Goal: Task Accomplishment & Management: Manage account settings

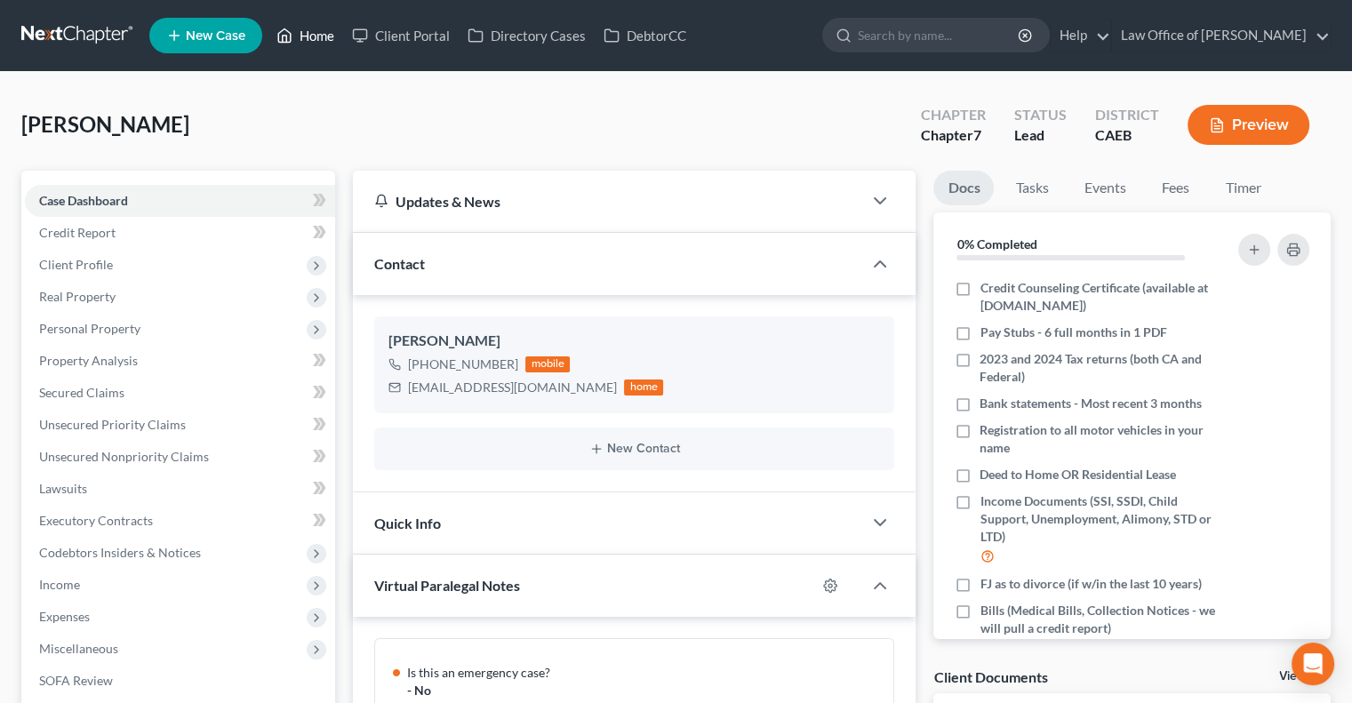
scroll to position [316, 0]
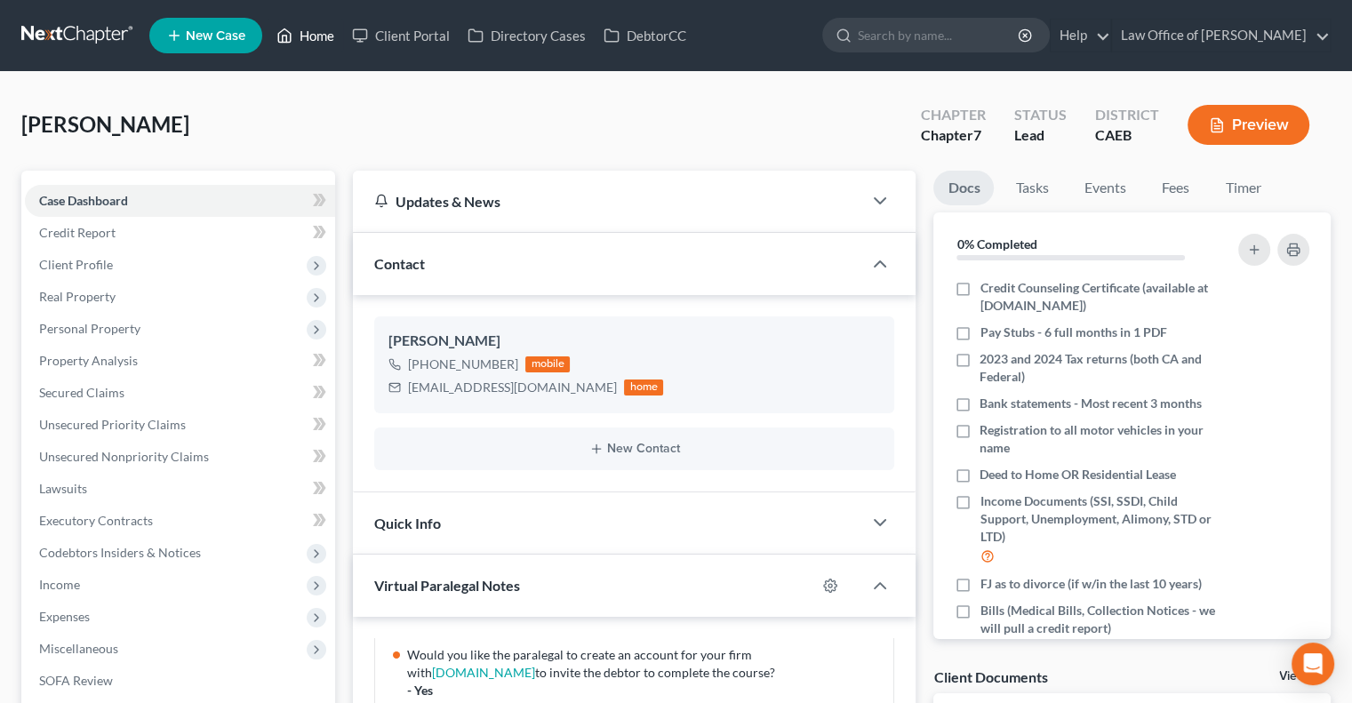
click at [308, 33] on link "Home" at bounding box center [306, 36] width 76 height 32
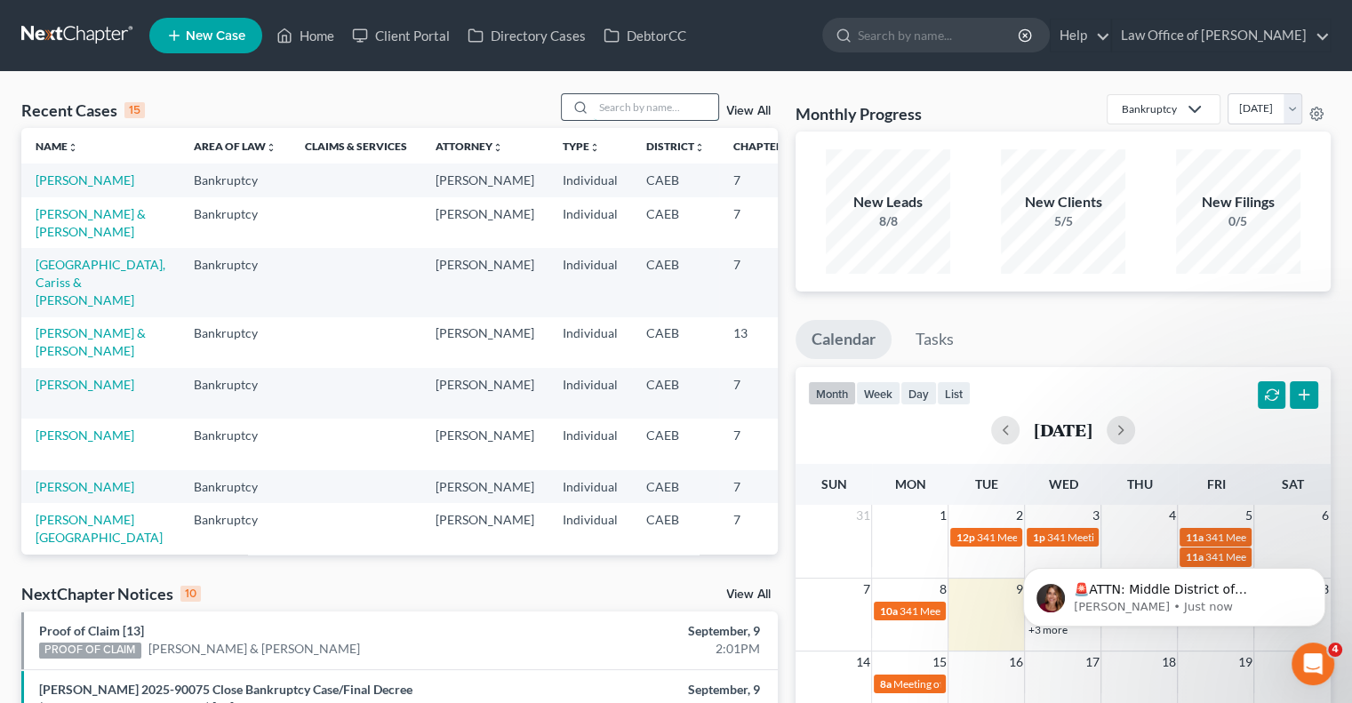
click at [622, 109] on input "search" at bounding box center [656, 107] width 124 height 26
type input "[PERSON_NAME]"
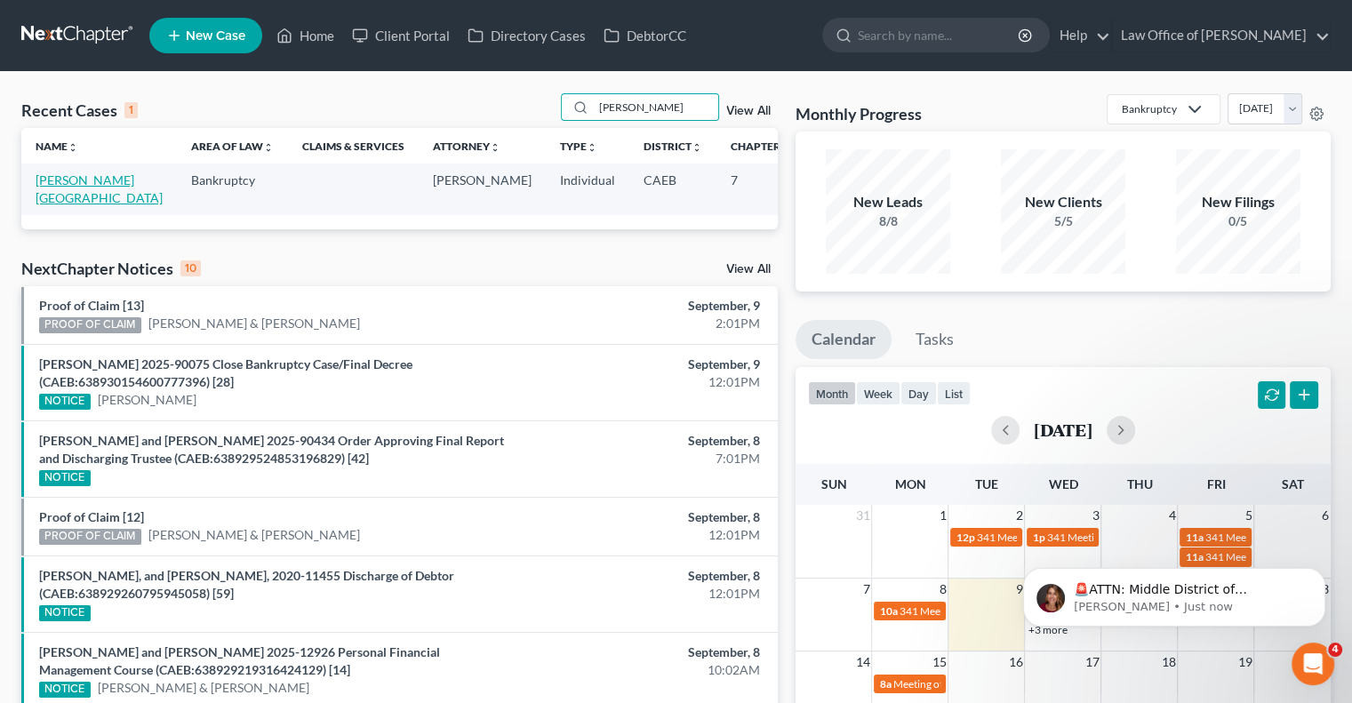
click at [68, 195] on link "[PERSON_NAME][GEOGRAPHIC_DATA]" at bounding box center [99, 188] width 127 height 33
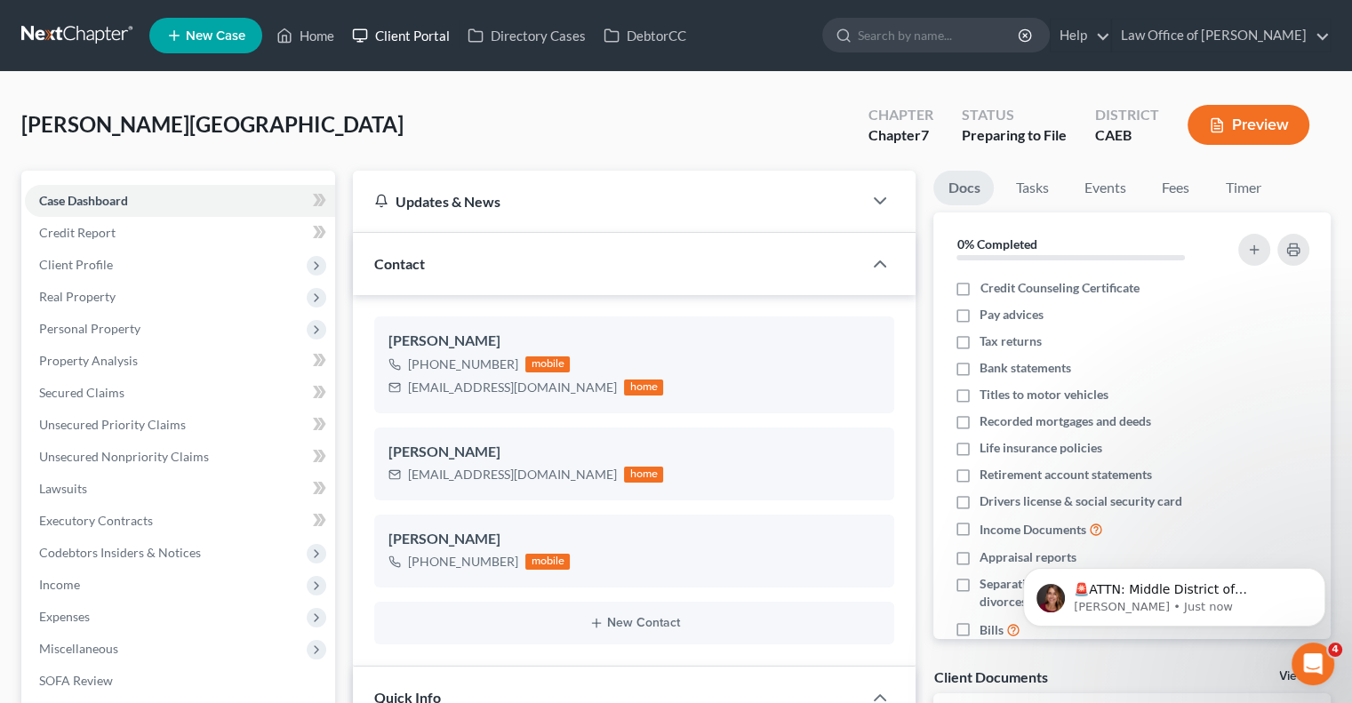
click at [427, 32] on link "Client Portal" at bounding box center [401, 36] width 116 height 32
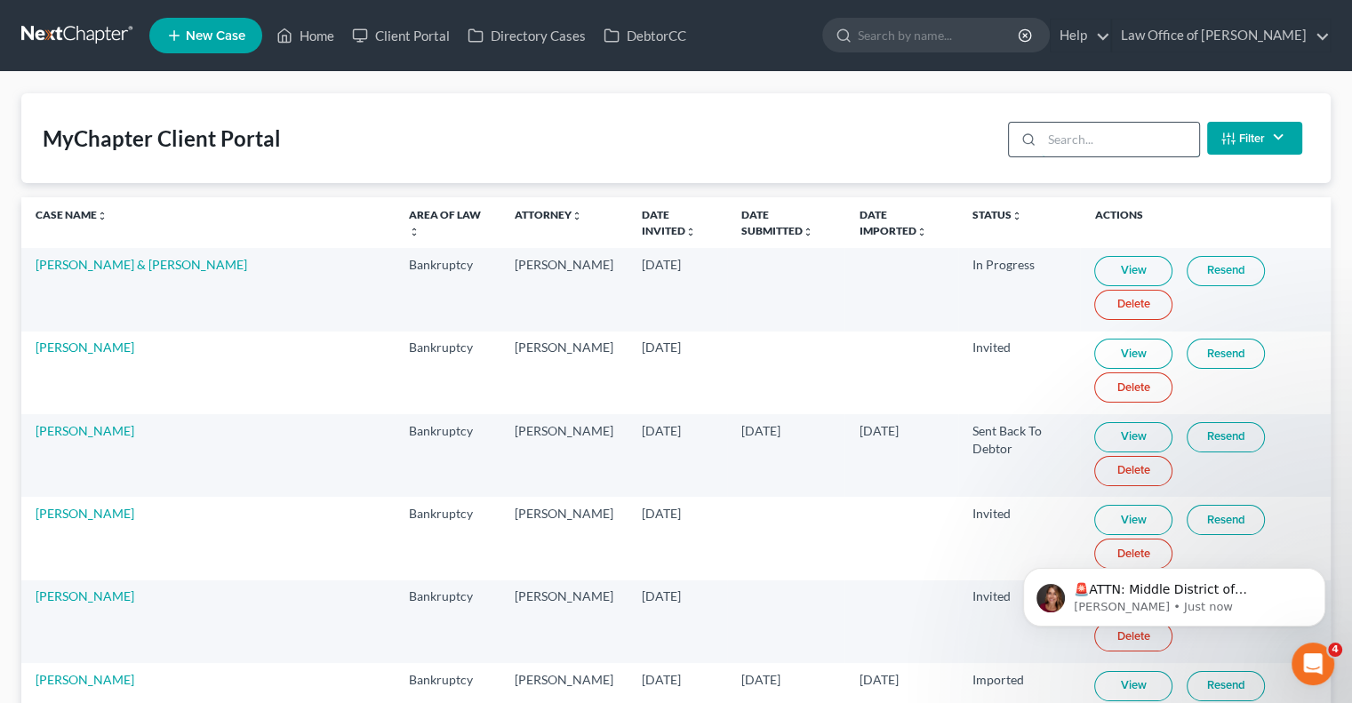
click at [1074, 138] on input "search" at bounding box center [1120, 140] width 157 height 34
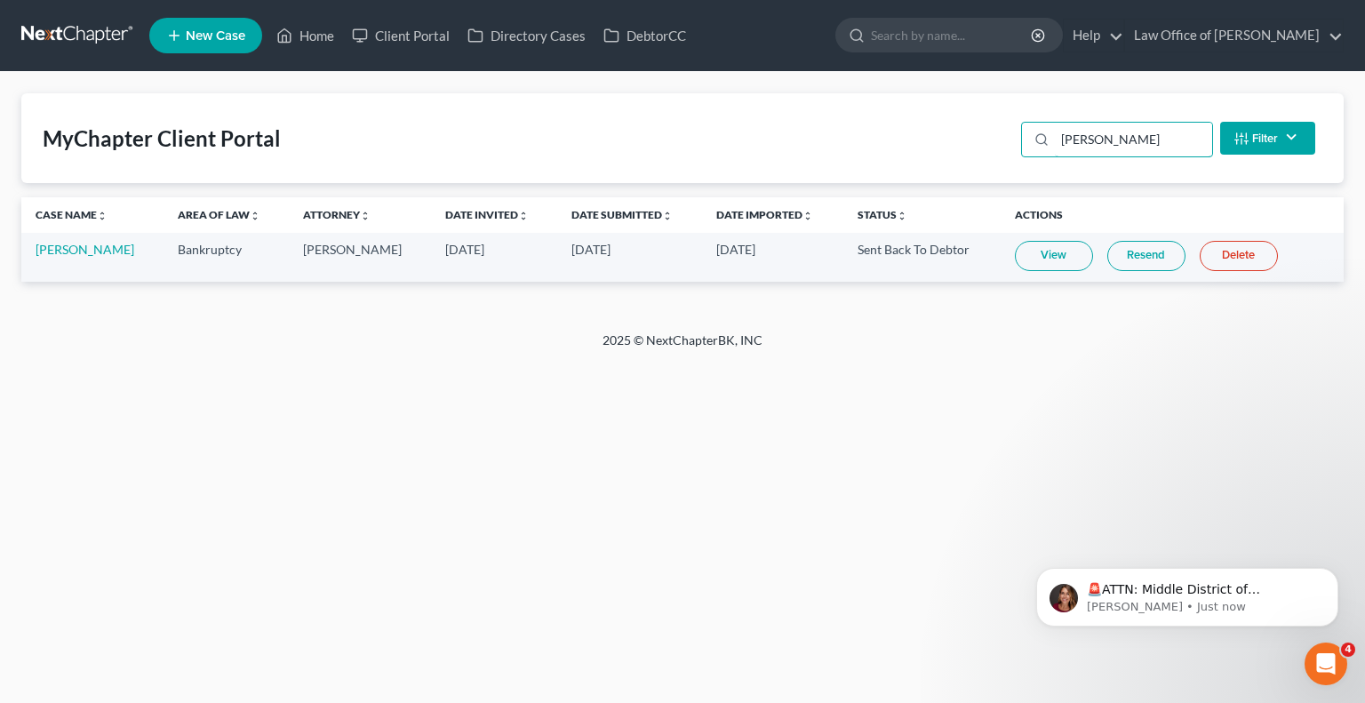
type input "[PERSON_NAME]"
click at [1121, 252] on link "Resend" at bounding box center [1147, 256] width 78 height 30
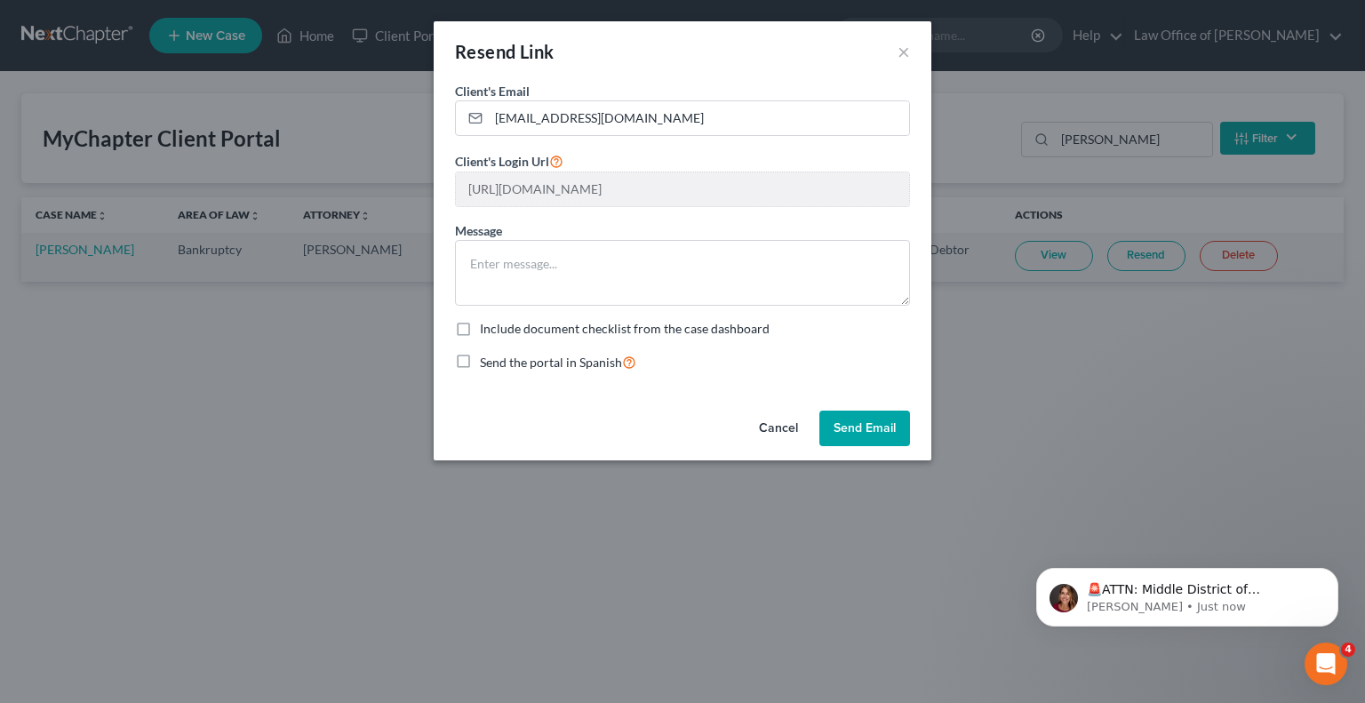
click at [530, 330] on label "Include document checklist from the case dashboard" at bounding box center [625, 329] width 290 height 18
click at [499, 330] on input "Include document checklist from the case dashboard" at bounding box center [493, 326] width 12 height 12
checkbox input "true"
click at [771, 276] on textarea at bounding box center [682, 273] width 455 height 66
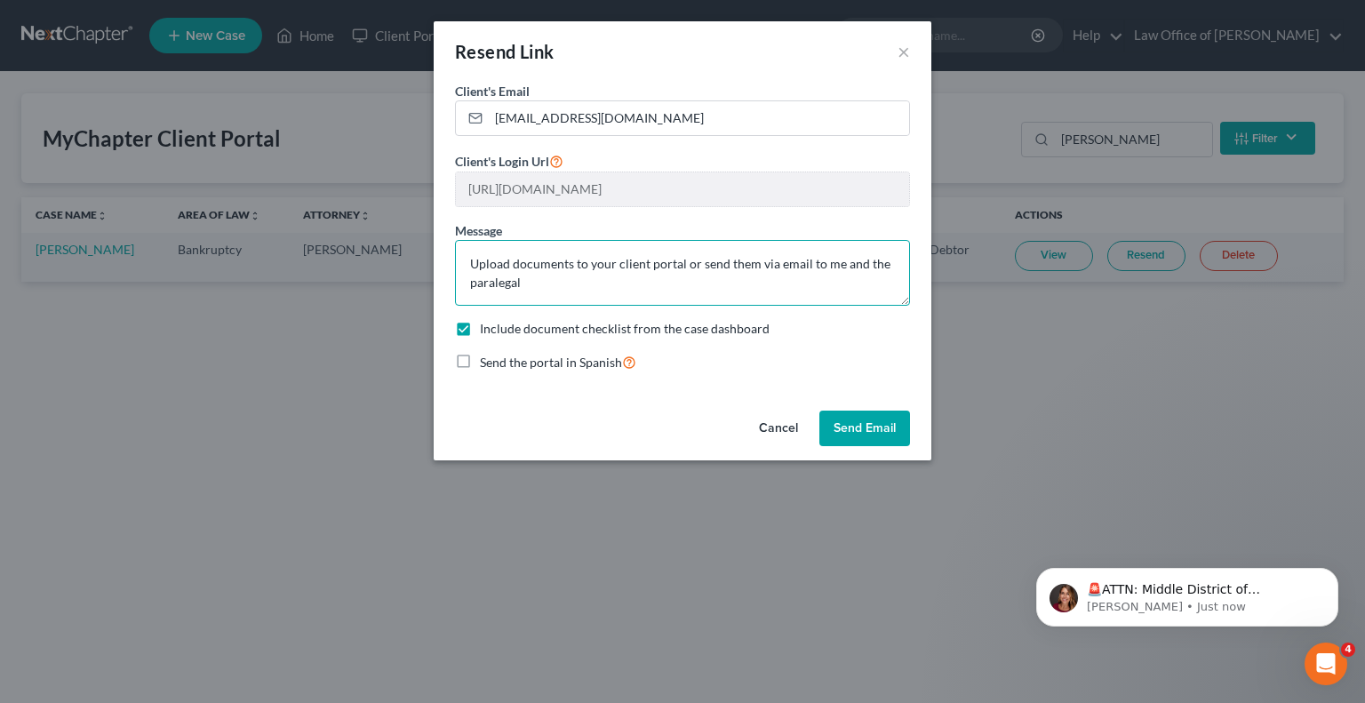
type textarea "Upload documents to your client portal or send them via email to me and the par…"
click at [857, 415] on button "Send Email" at bounding box center [865, 429] width 91 height 36
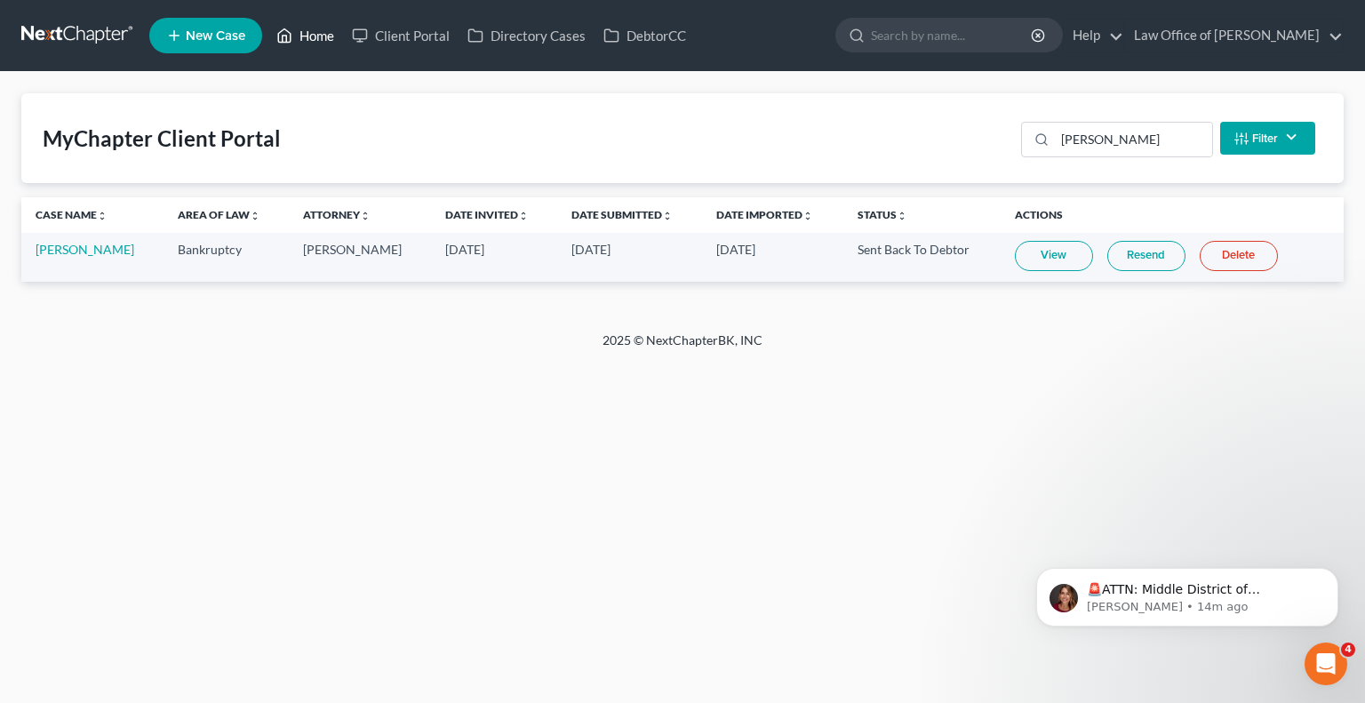
click at [313, 43] on link "Home" at bounding box center [306, 36] width 76 height 32
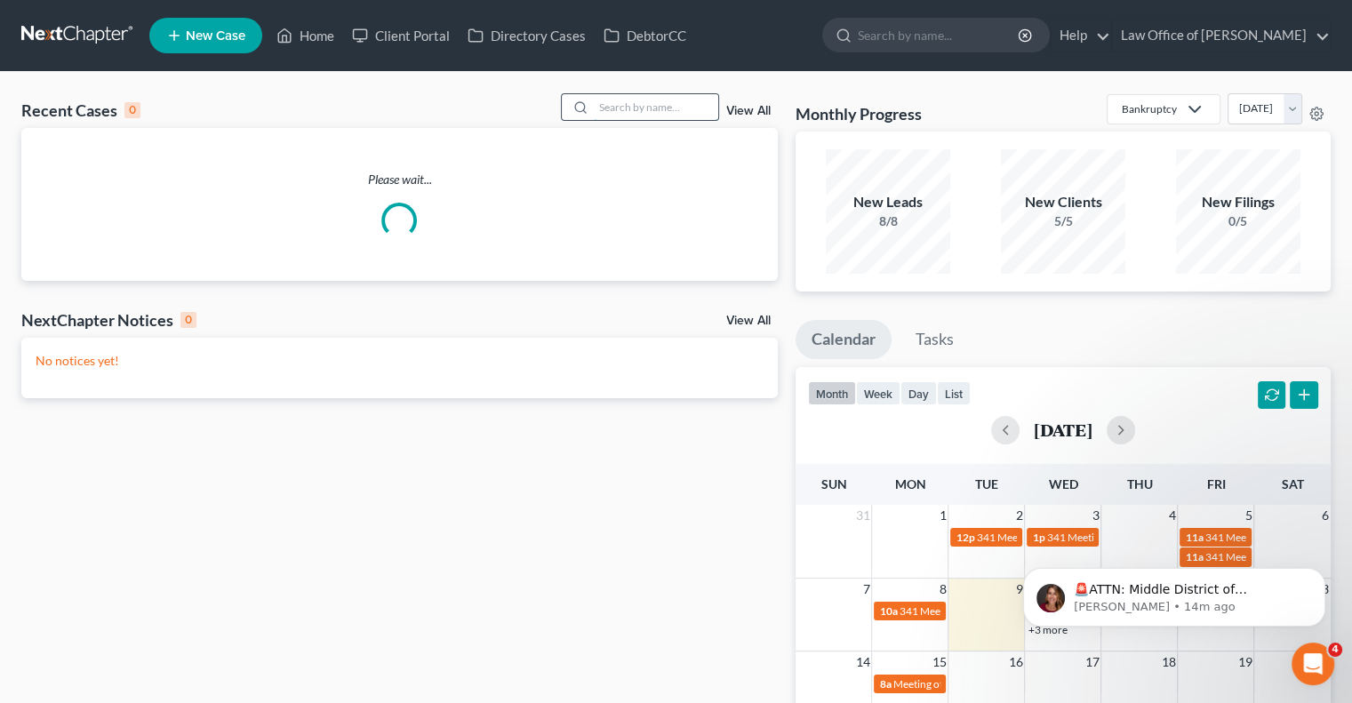
click at [619, 105] on input "search" at bounding box center [656, 107] width 124 height 26
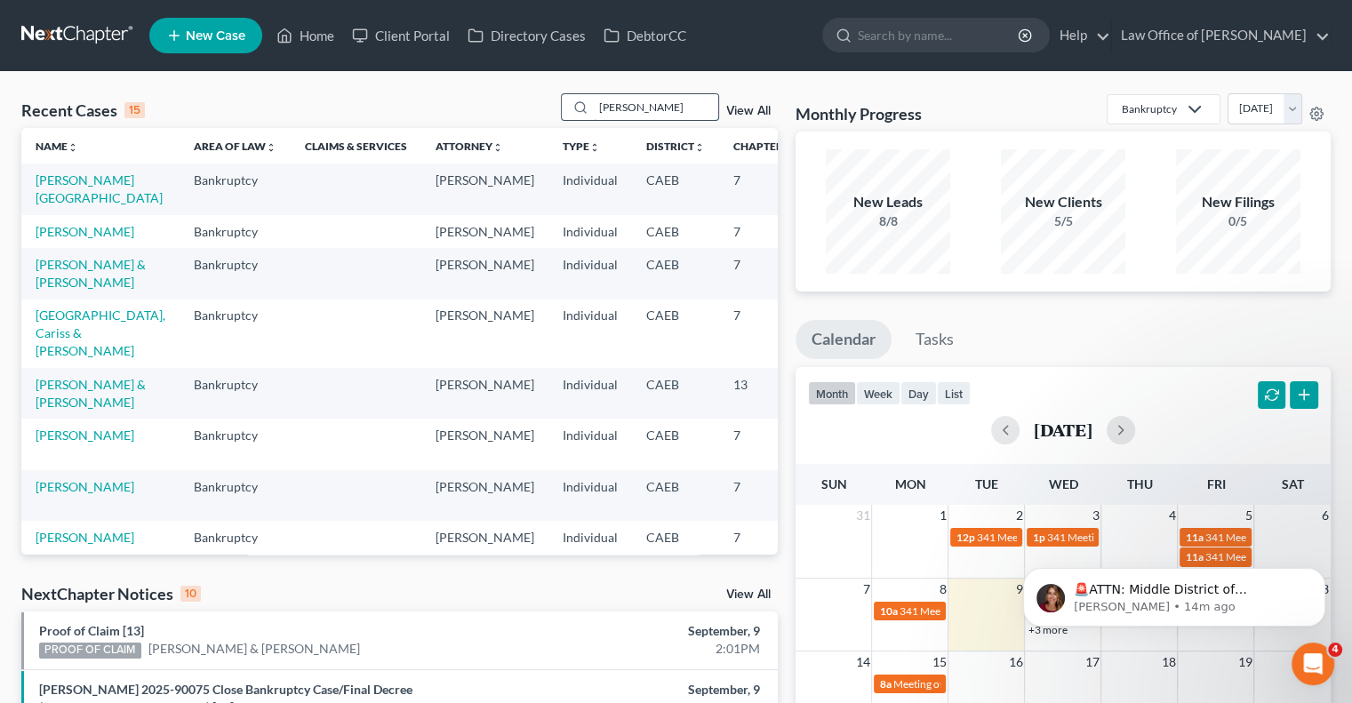
type input "[PERSON_NAME]"
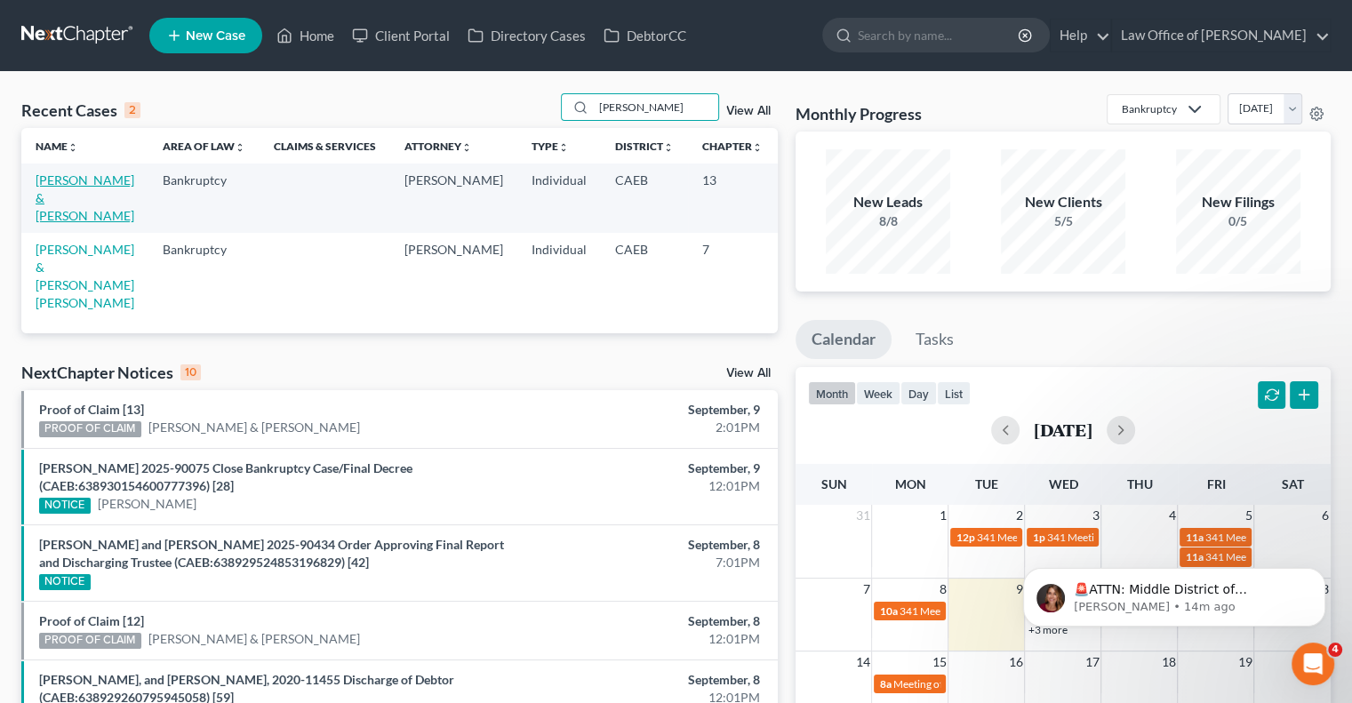
click at [55, 212] on link "[PERSON_NAME] & [PERSON_NAME]" at bounding box center [85, 197] width 99 height 51
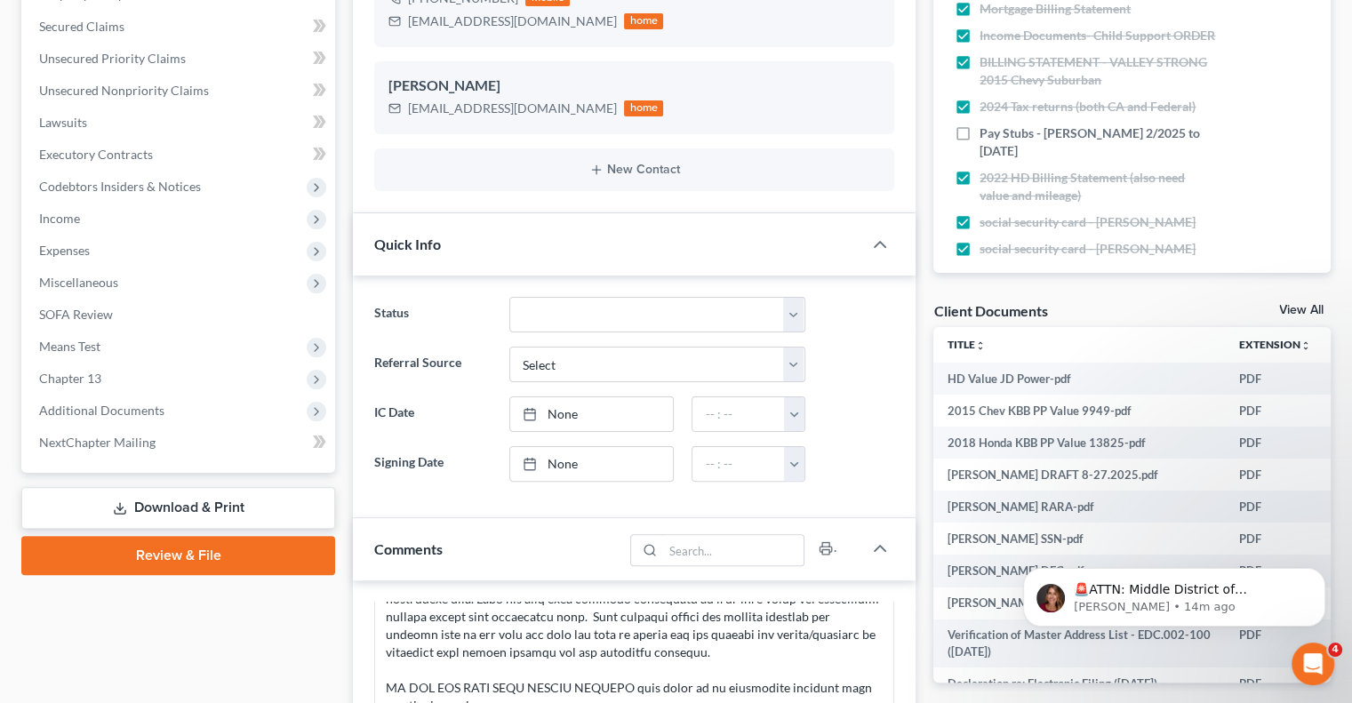
scroll to position [386, 0]
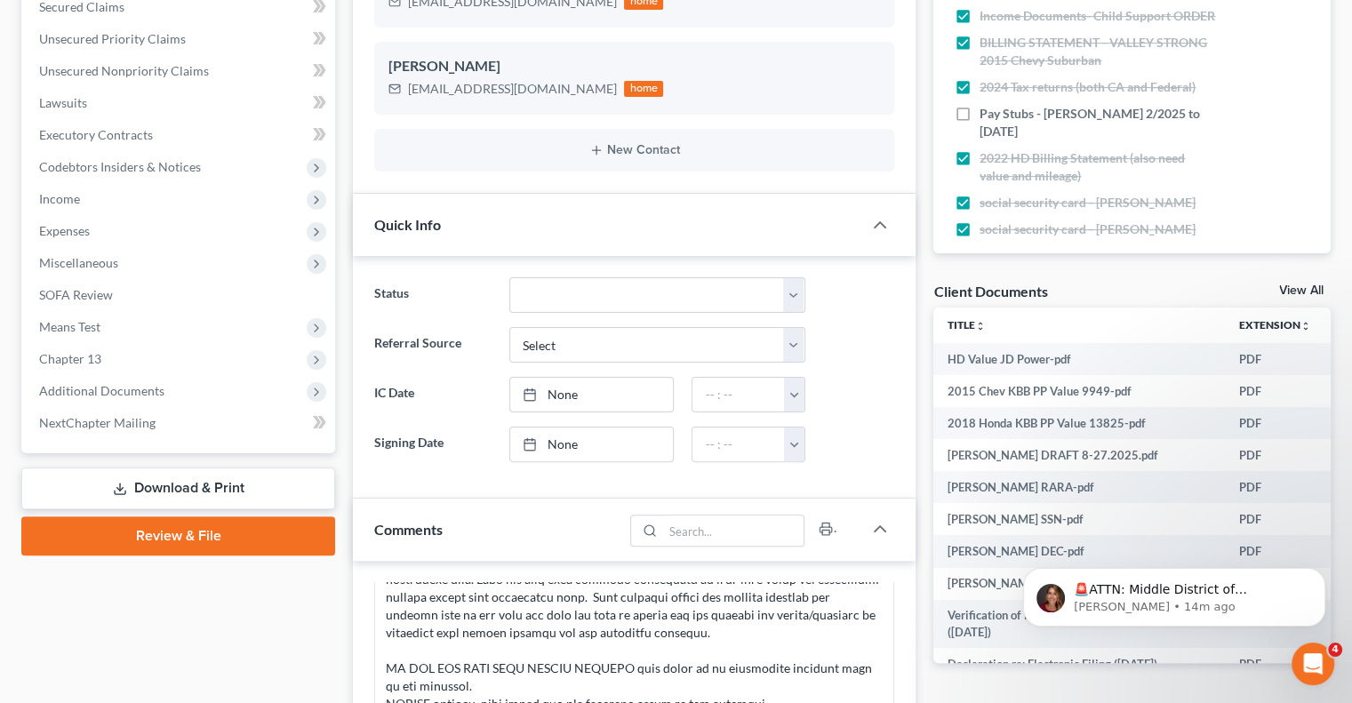
click at [1301, 293] on link "View All" at bounding box center [1301, 290] width 44 height 12
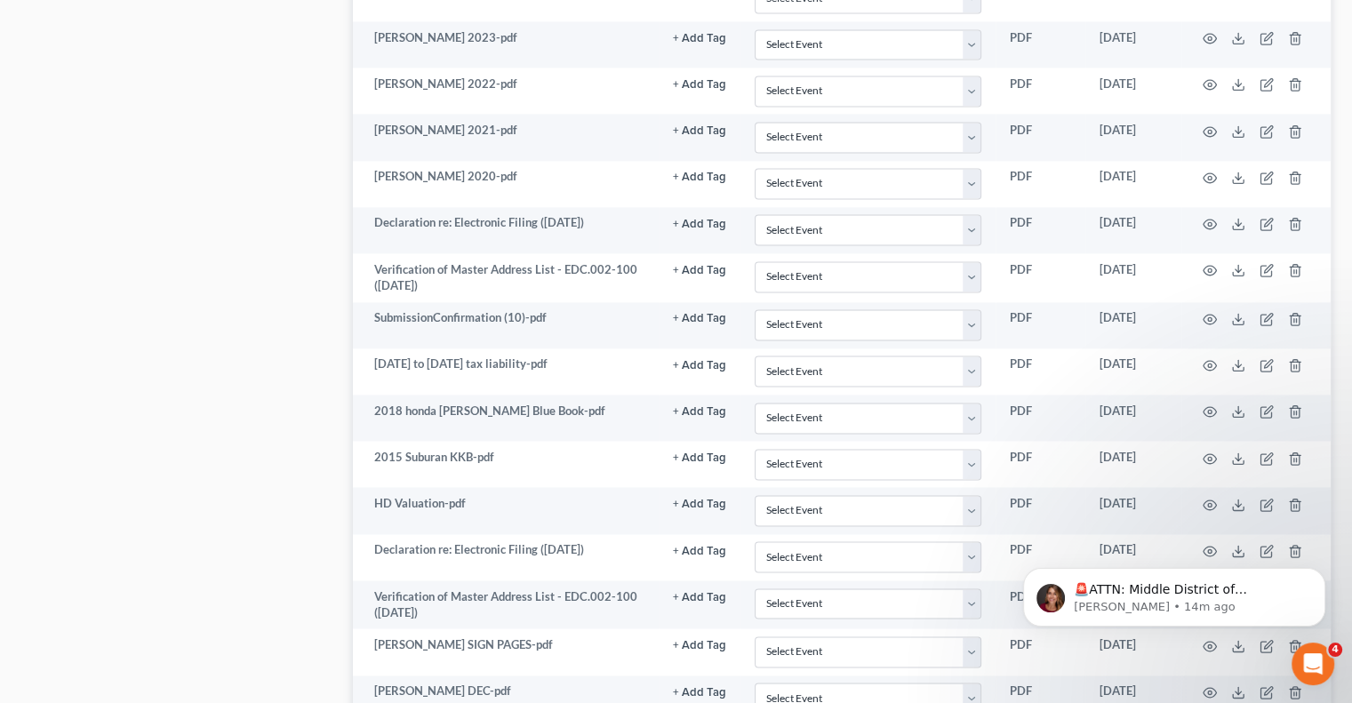
scroll to position [2685, 0]
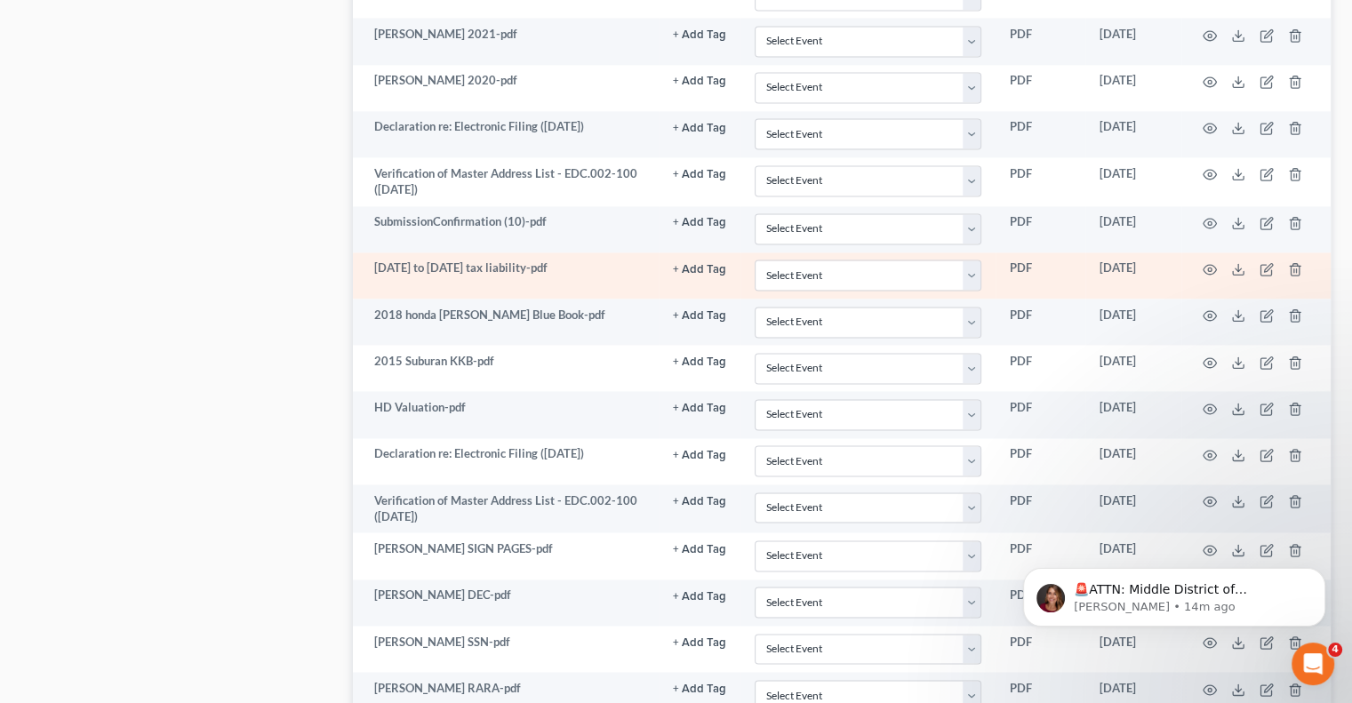
click at [1208, 252] on td at bounding box center [1255, 275] width 149 height 46
click at [1209, 262] on icon "button" at bounding box center [1210, 269] width 14 height 14
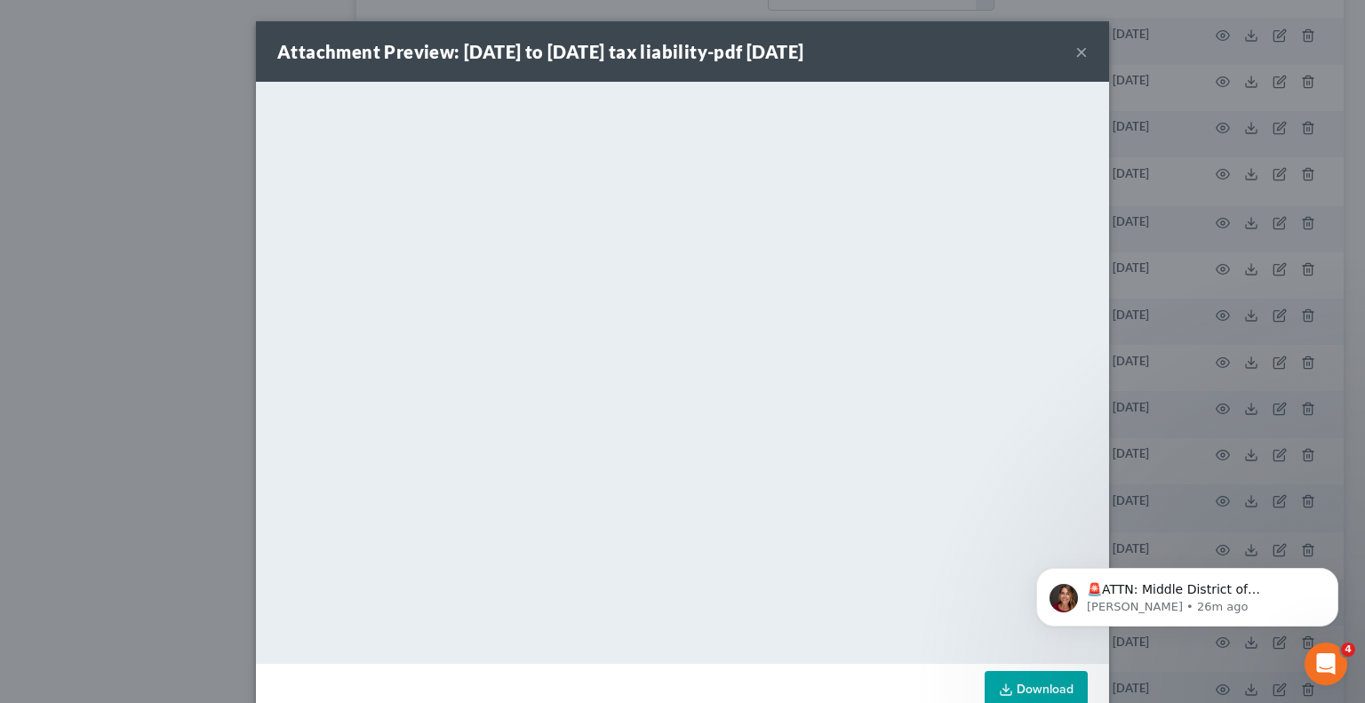
click at [1076, 51] on button "×" at bounding box center [1082, 51] width 12 height 21
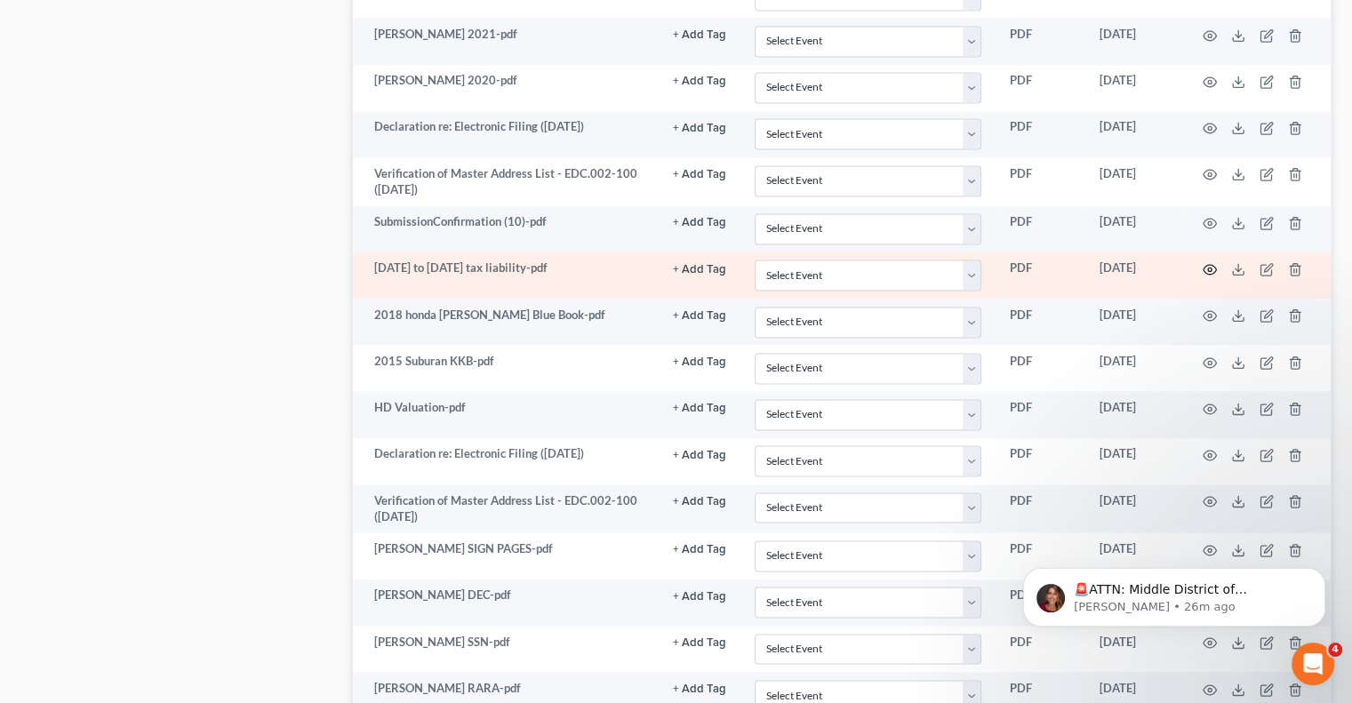
click at [1205, 262] on icon "button" at bounding box center [1210, 269] width 14 height 14
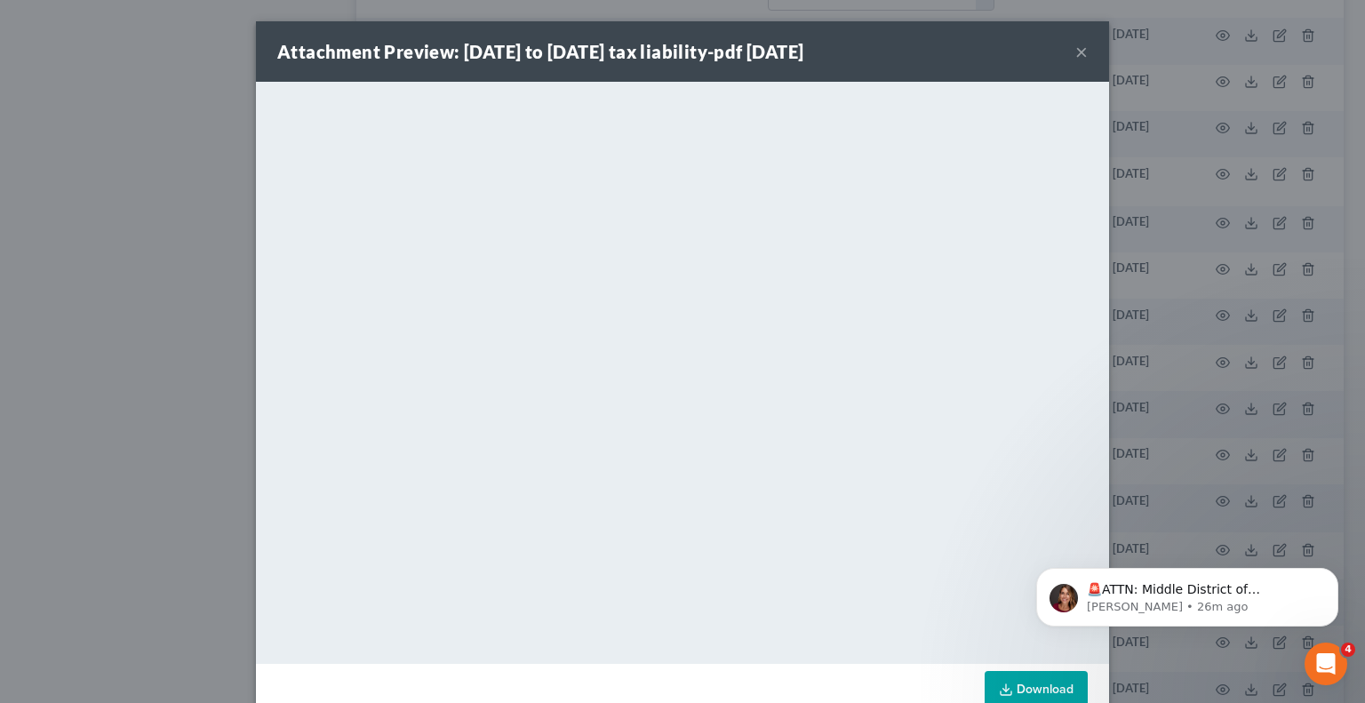
click at [1076, 54] on button "×" at bounding box center [1082, 51] width 12 height 21
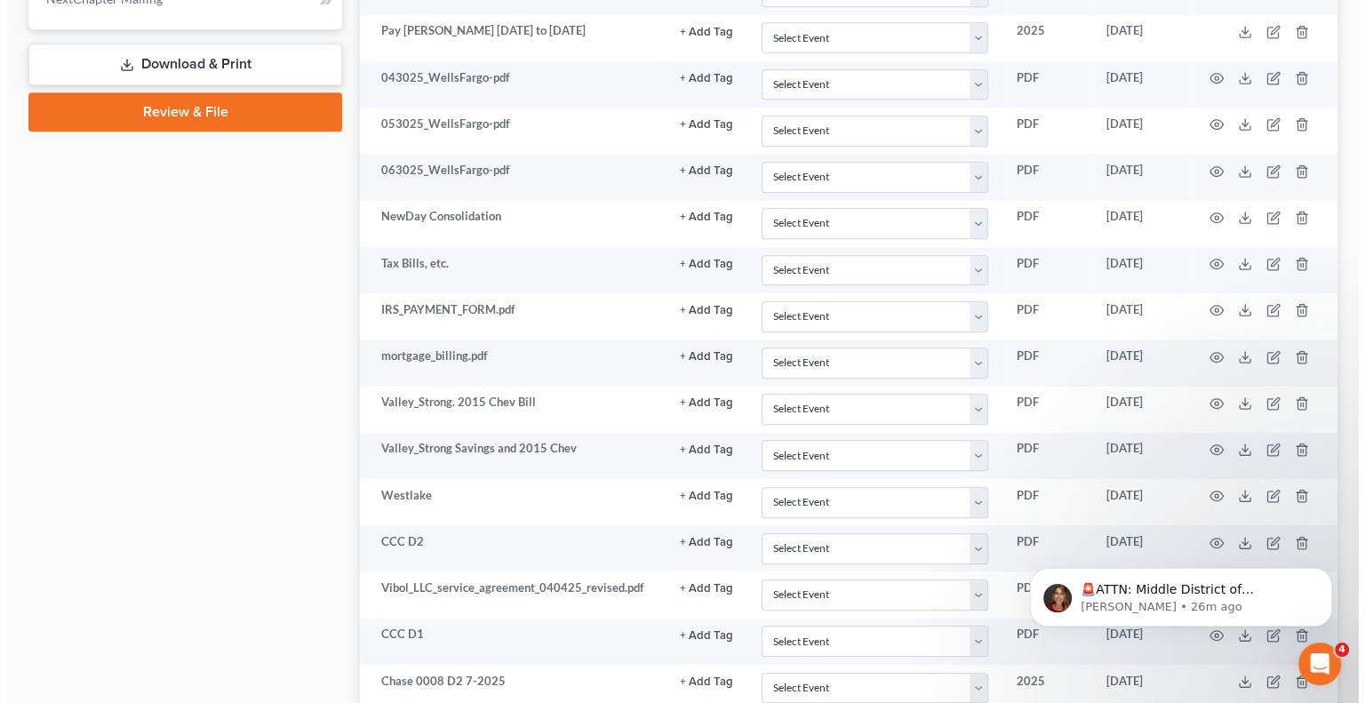
scroll to position [967, 0]
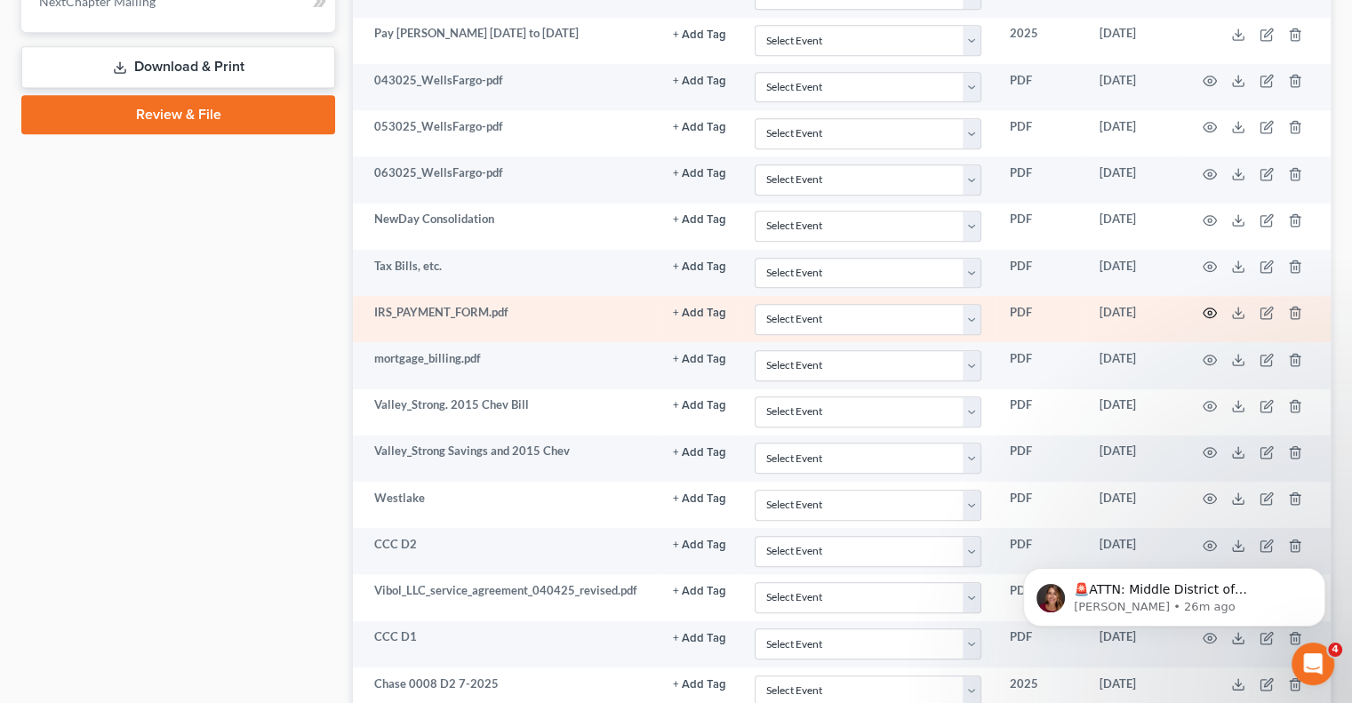
click at [1206, 306] on icon "button" at bounding box center [1210, 313] width 14 height 14
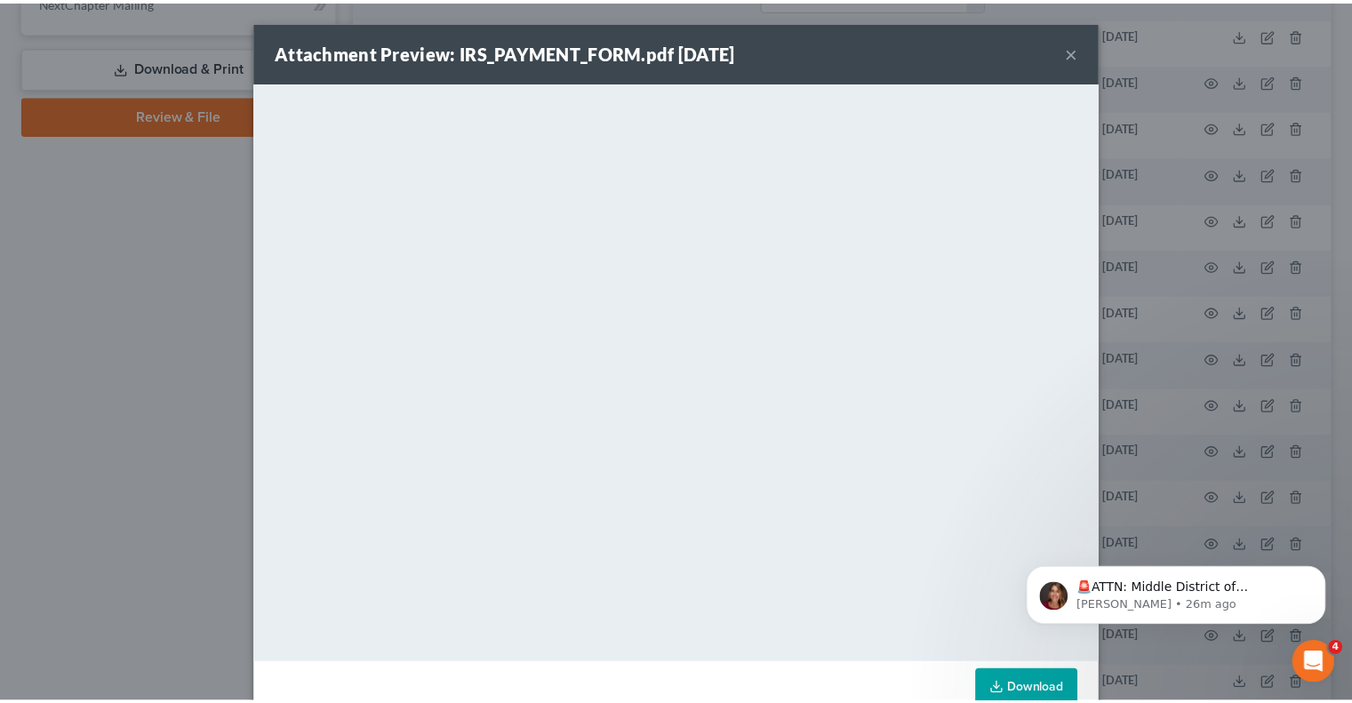
scroll to position [40, 0]
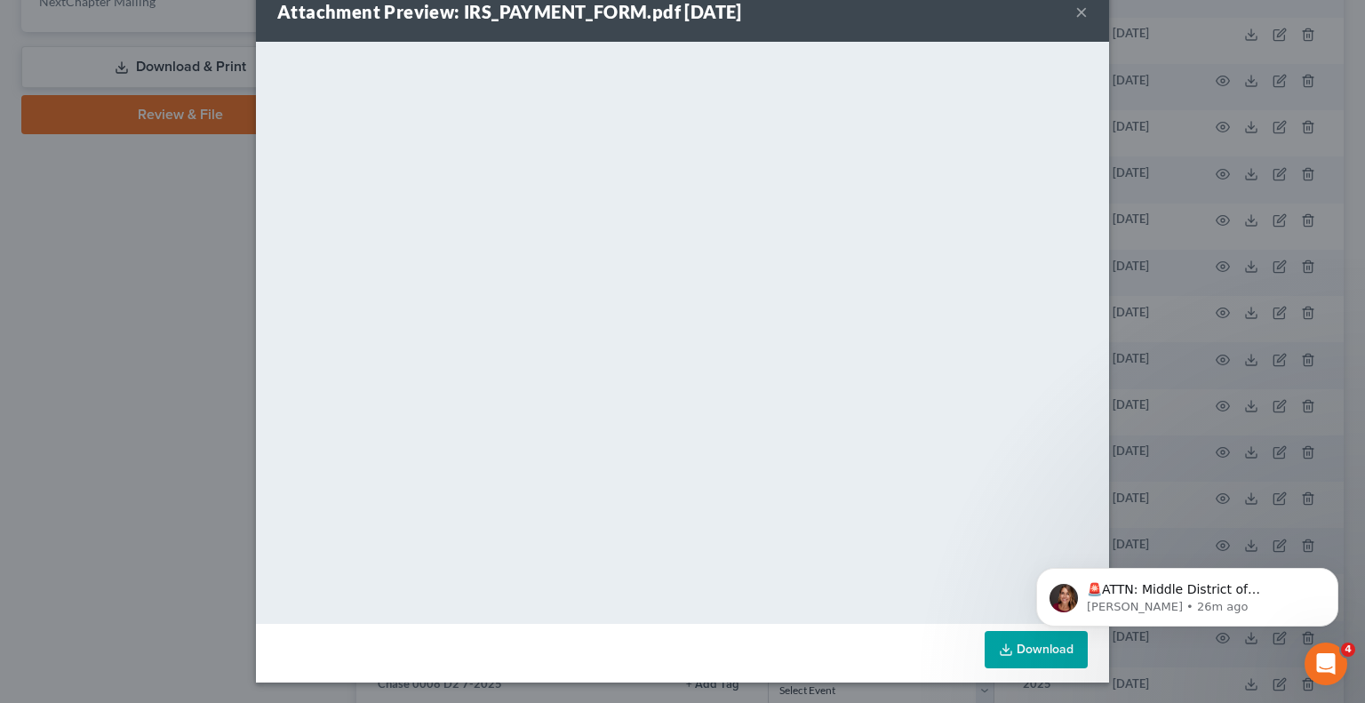
click at [1077, 12] on button "×" at bounding box center [1082, 11] width 12 height 21
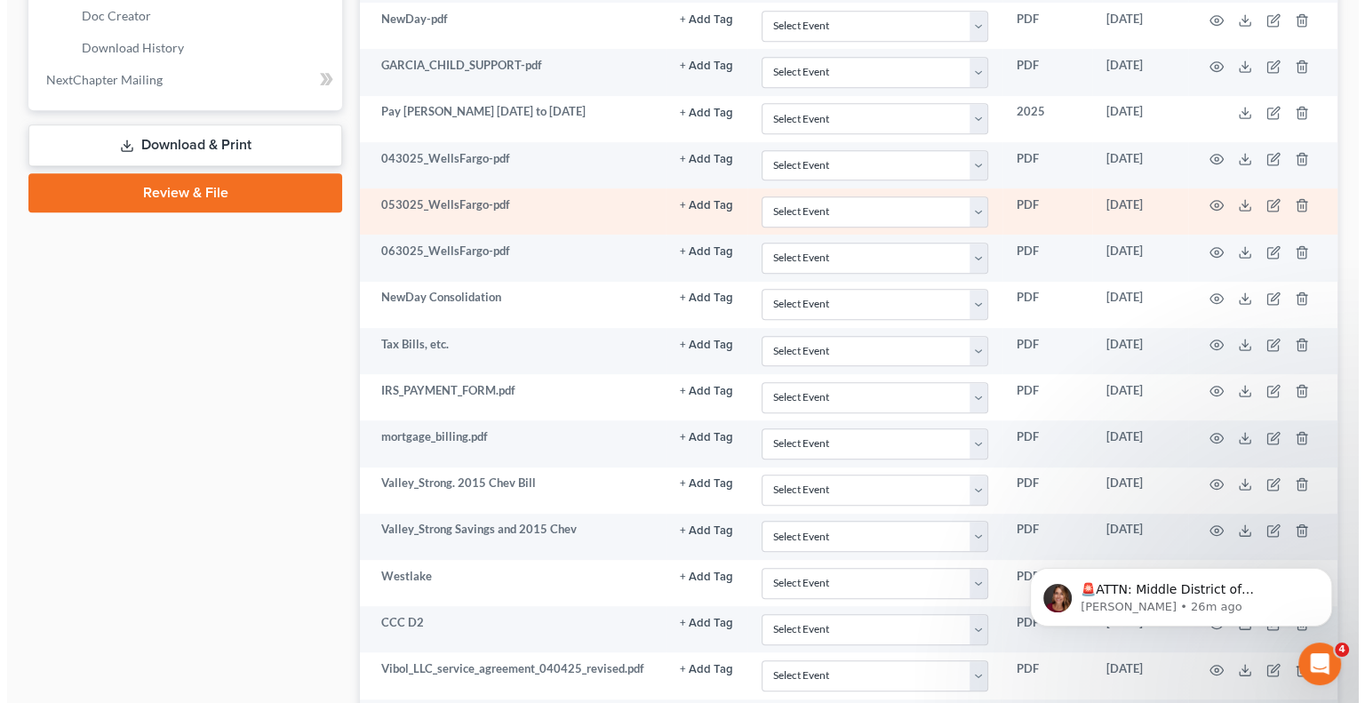
scroll to position [887, 0]
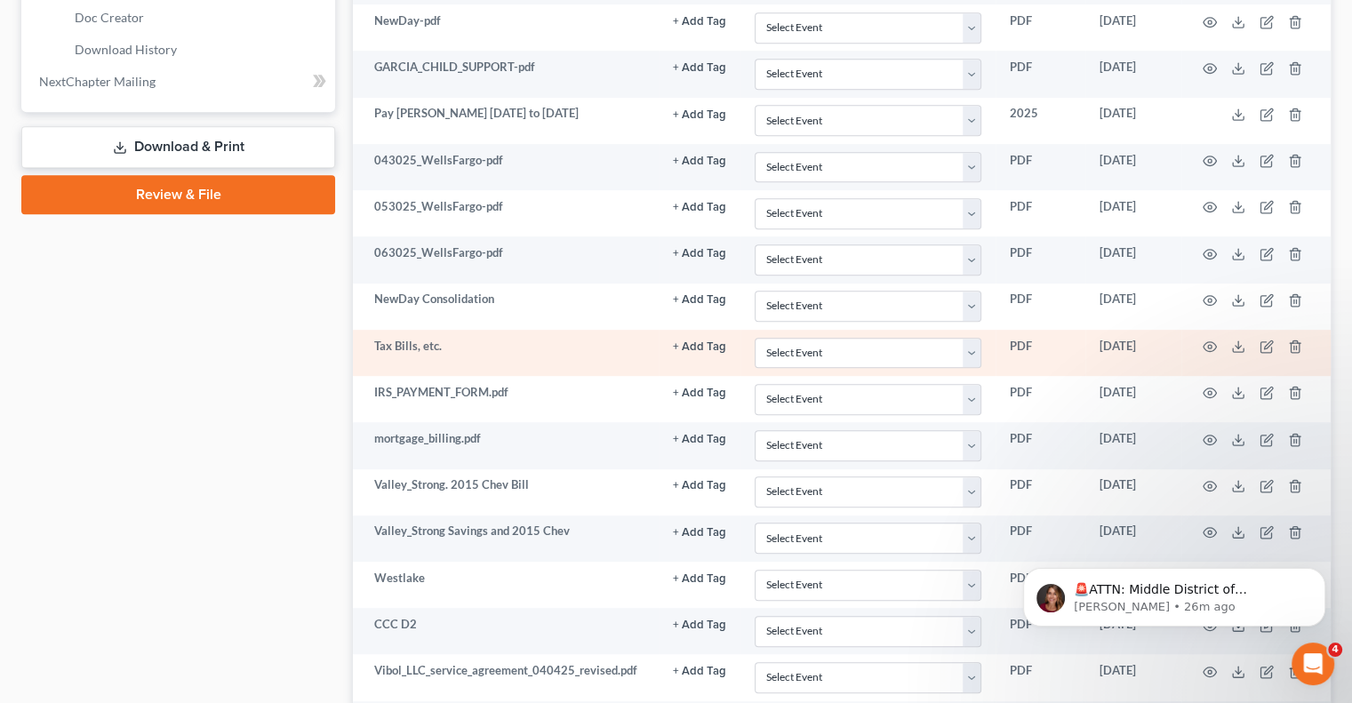
click at [1201, 339] on td at bounding box center [1255, 353] width 149 height 46
click at [1207, 341] on icon "button" at bounding box center [1210, 347] width 14 height 14
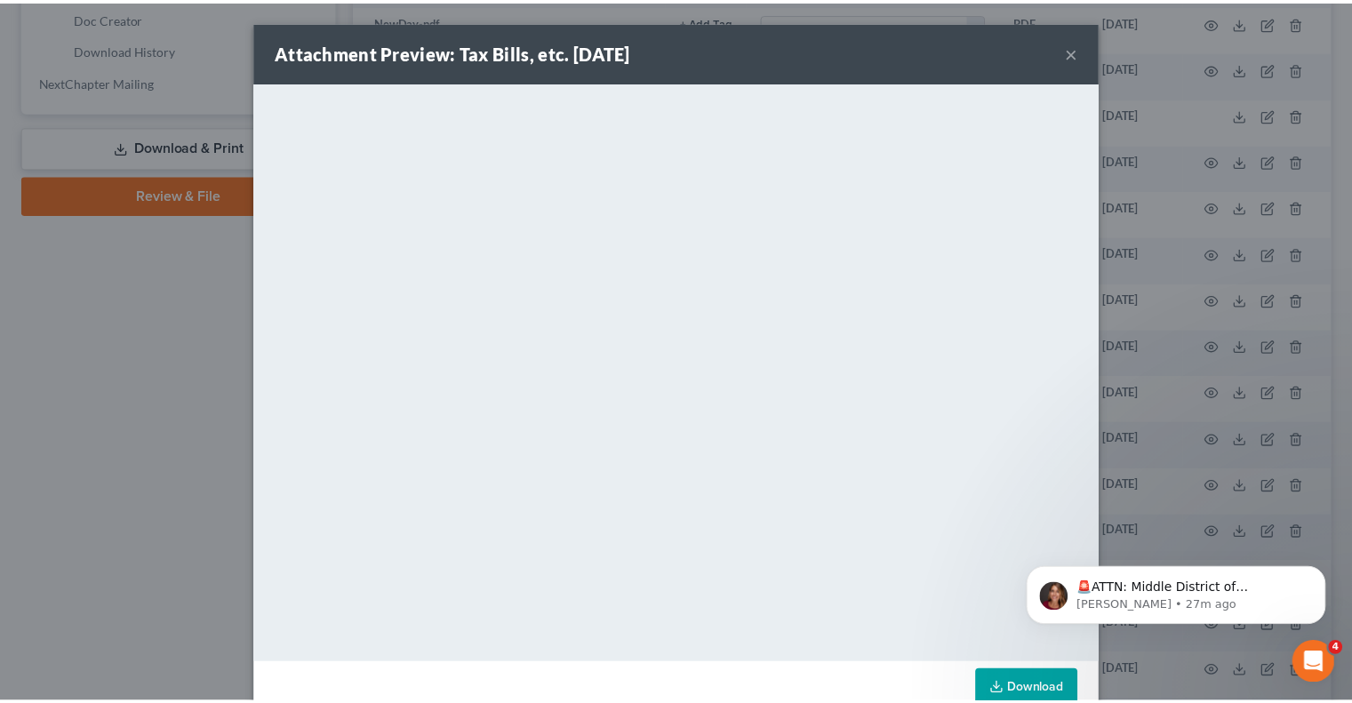
scroll to position [40, 0]
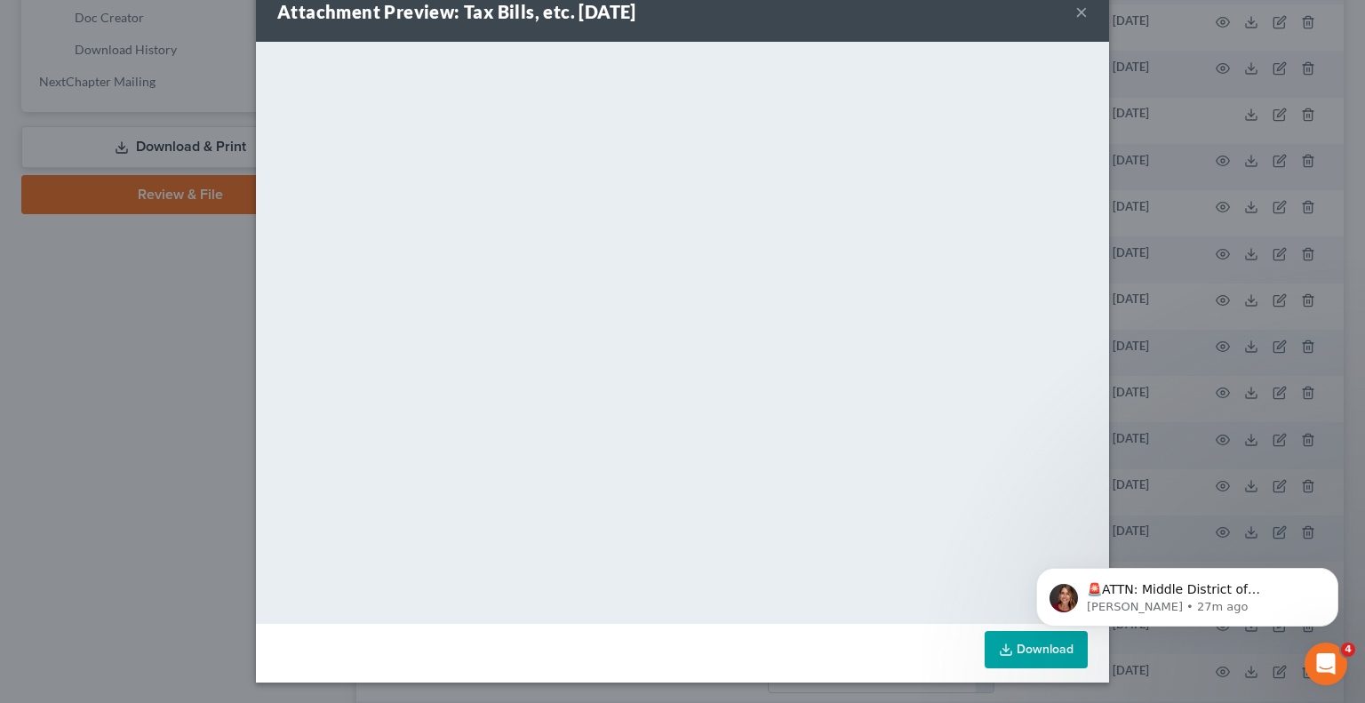
click at [1076, 13] on button "×" at bounding box center [1082, 11] width 12 height 21
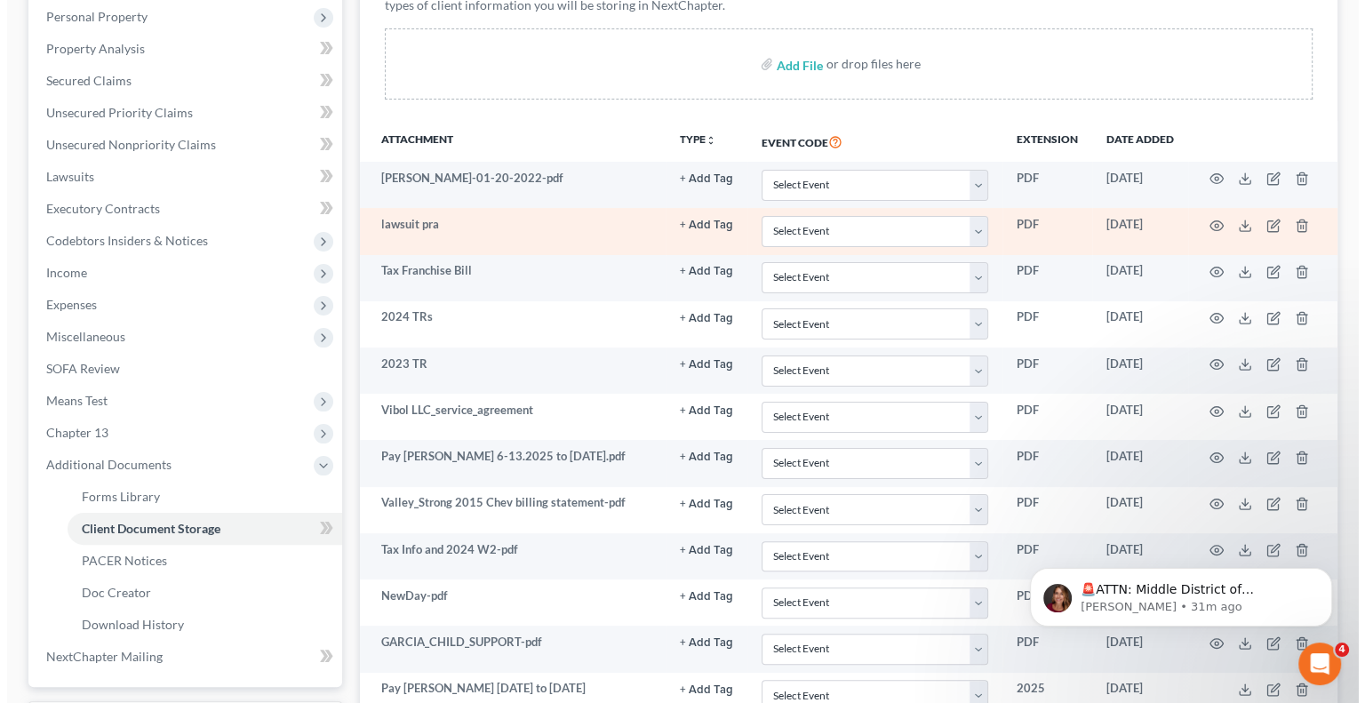
scroll to position [311, 0]
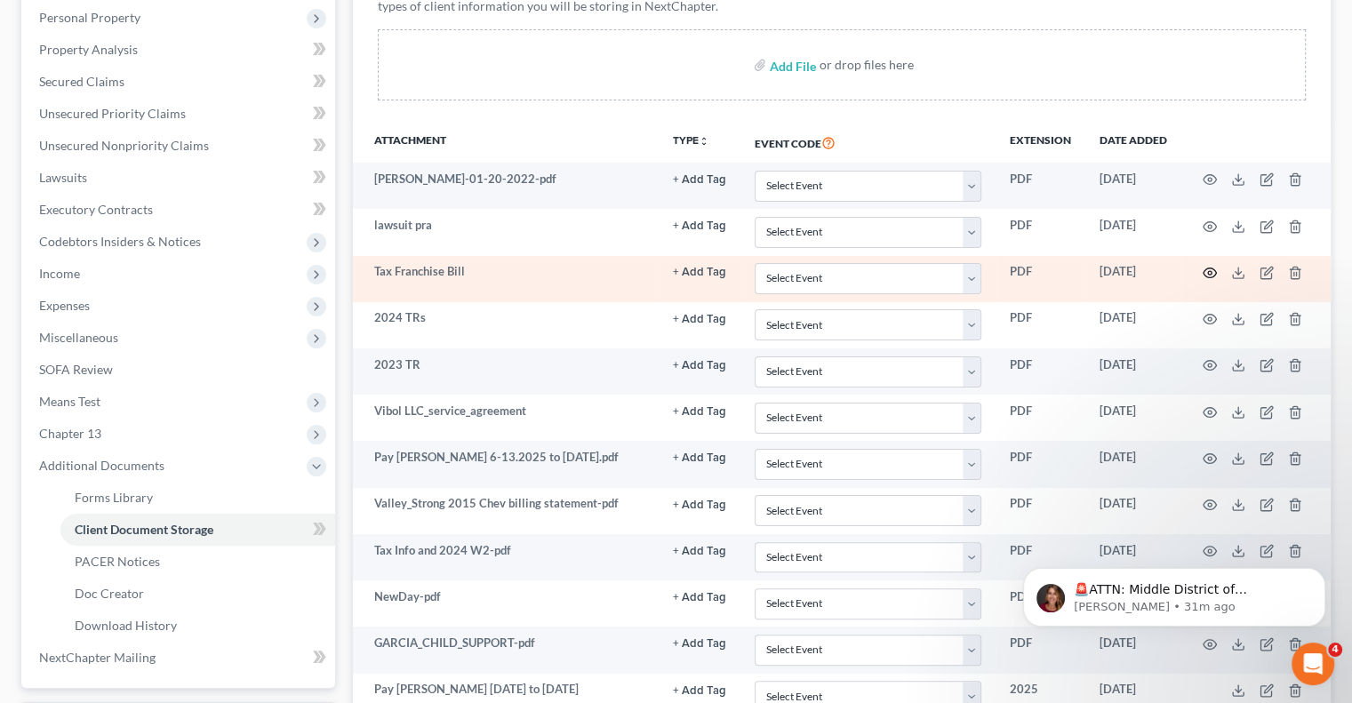
click at [1211, 271] on circle "button" at bounding box center [1210, 273] width 4 height 4
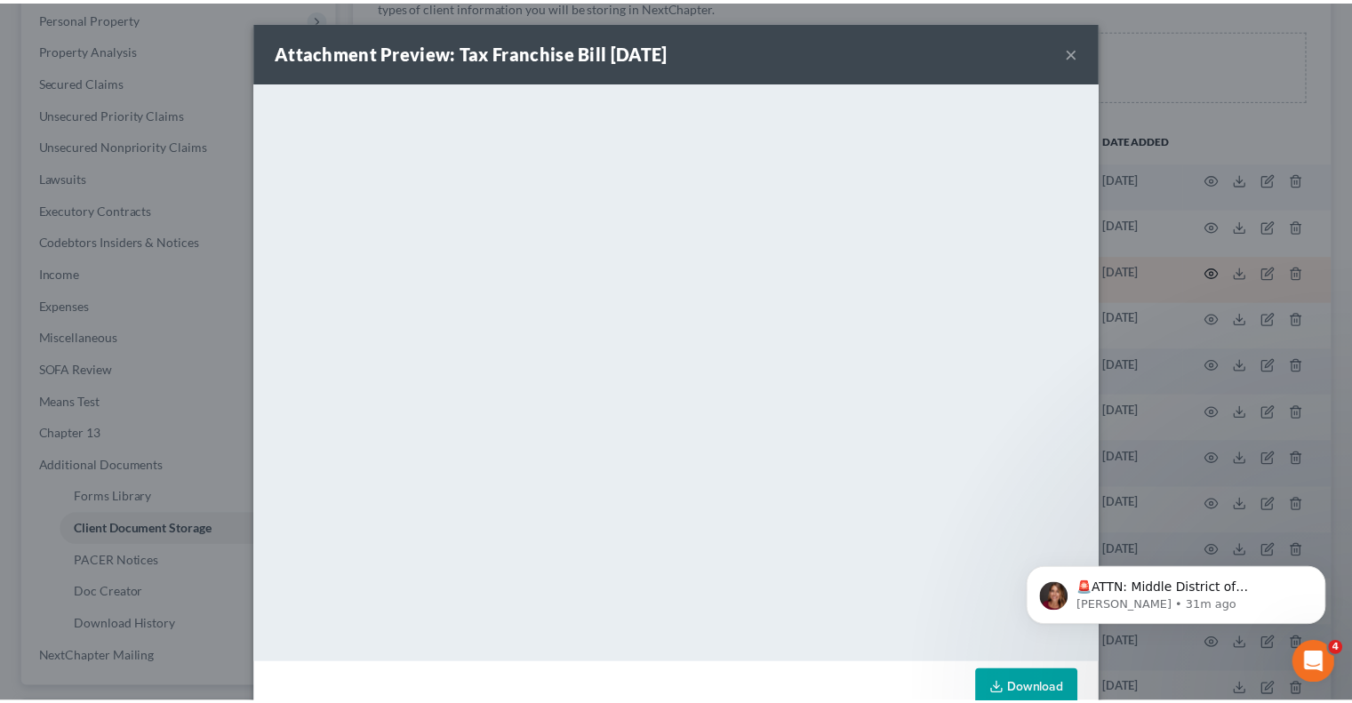
scroll to position [40, 0]
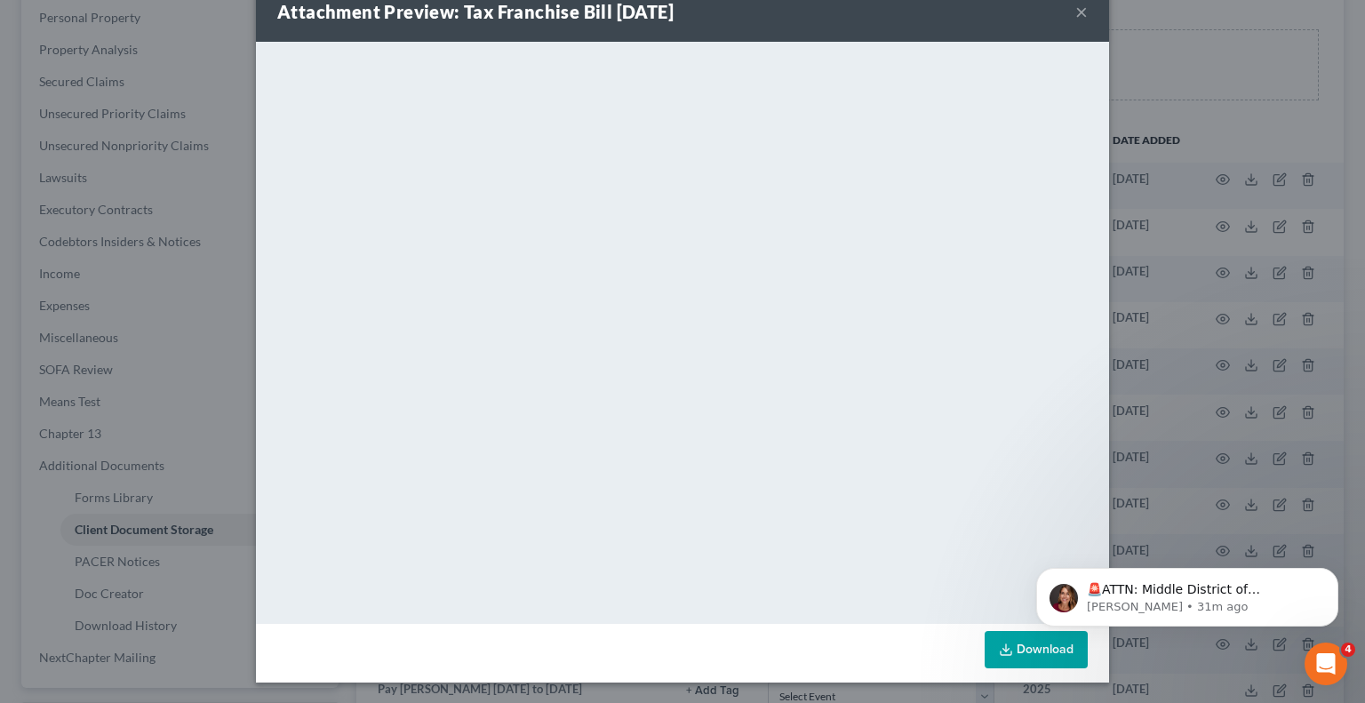
click at [1077, 13] on button "×" at bounding box center [1082, 11] width 12 height 21
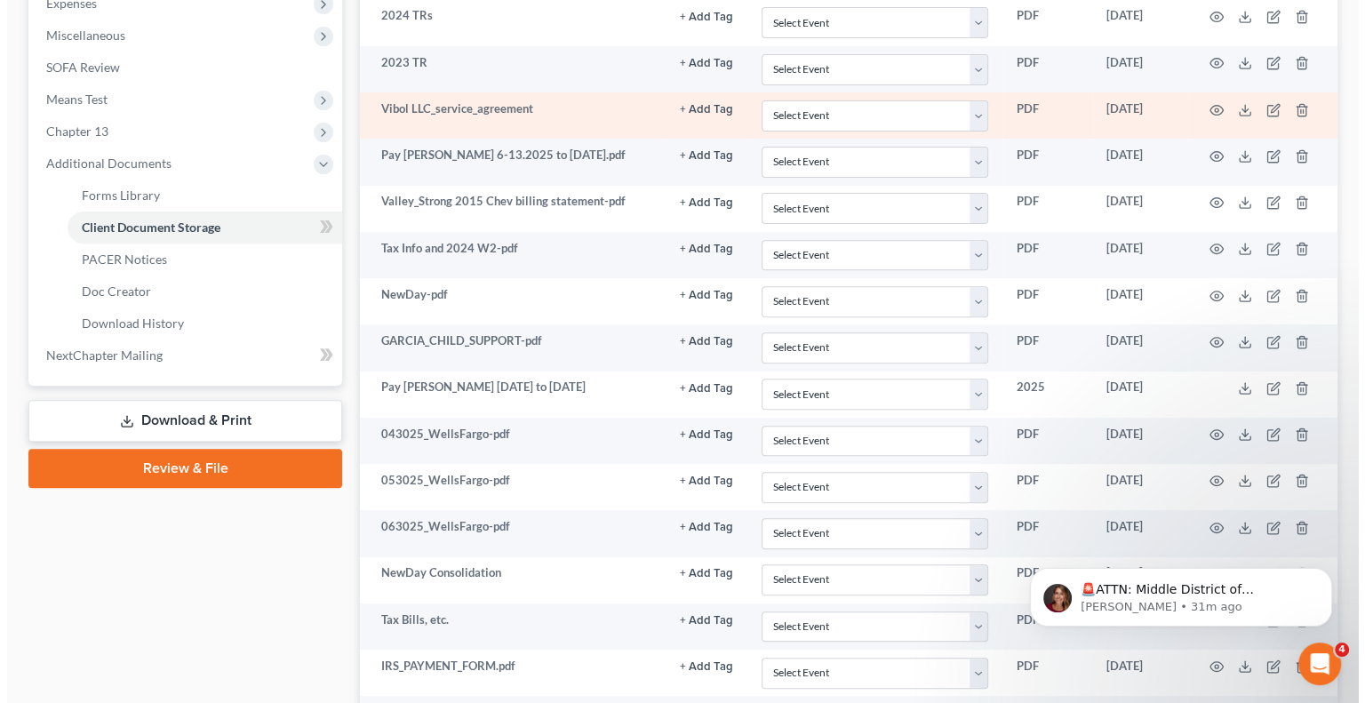
scroll to position [617, 0]
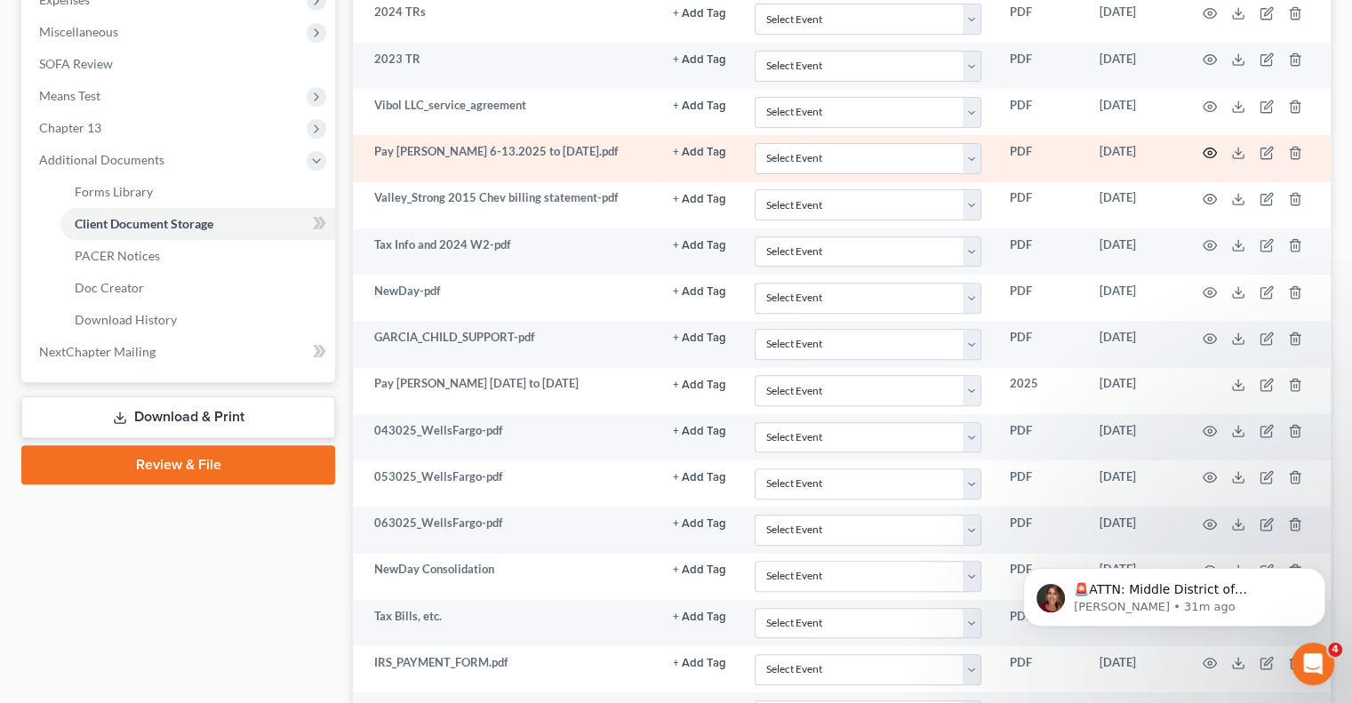
click at [1209, 148] on icon "button" at bounding box center [1210, 153] width 13 height 10
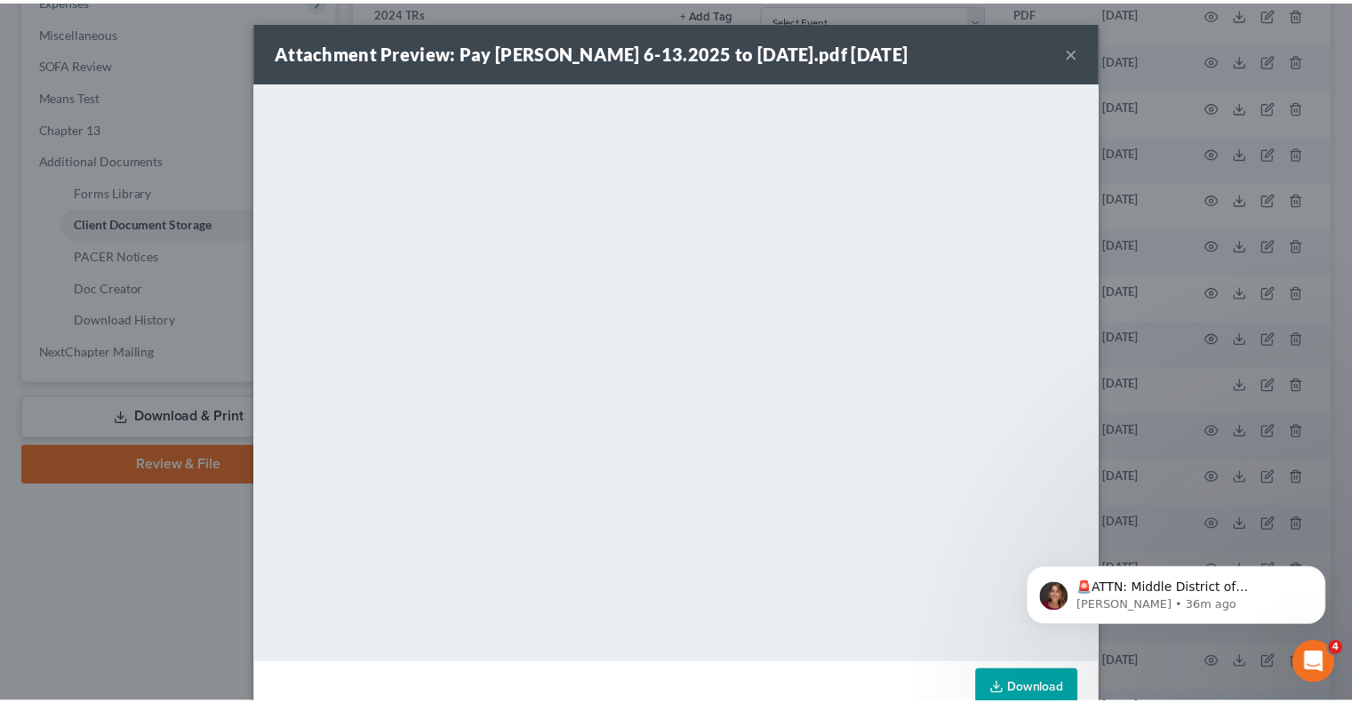
scroll to position [40, 0]
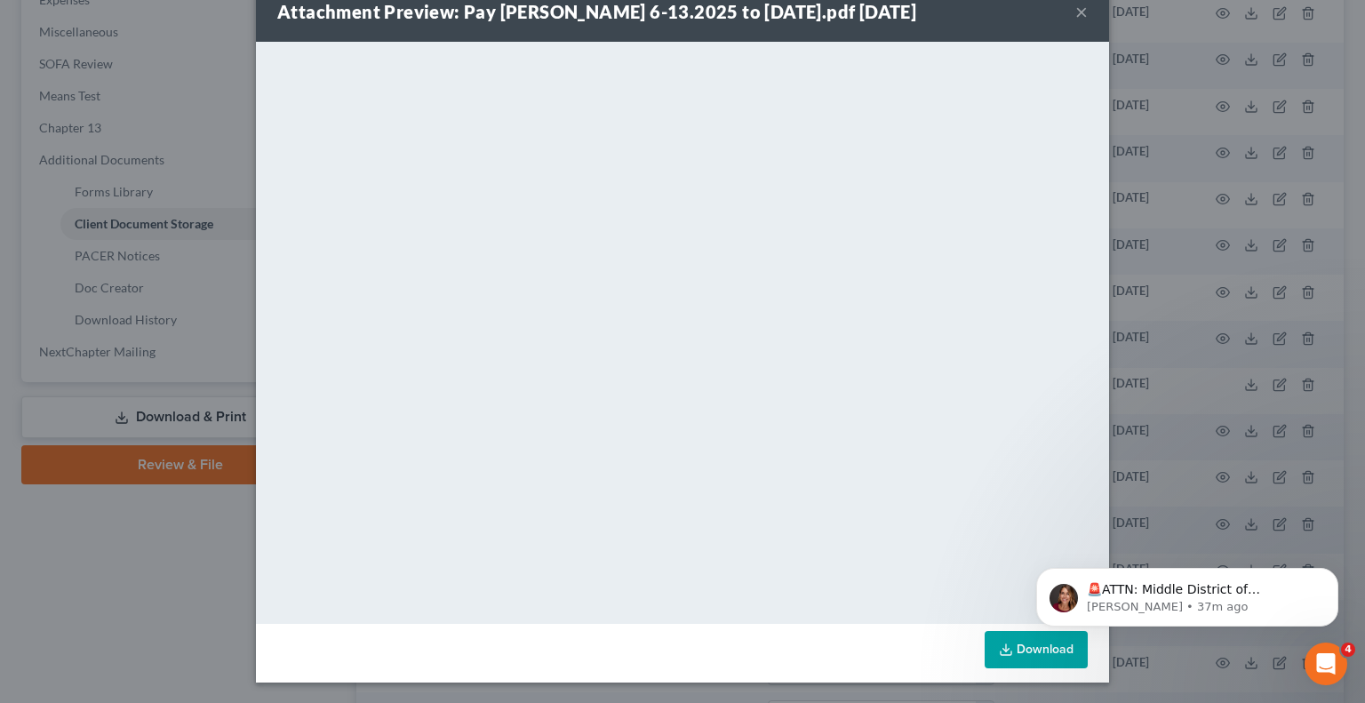
click at [1079, 13] on button "×" at bounding box center [1082, 11] width 12 height 21
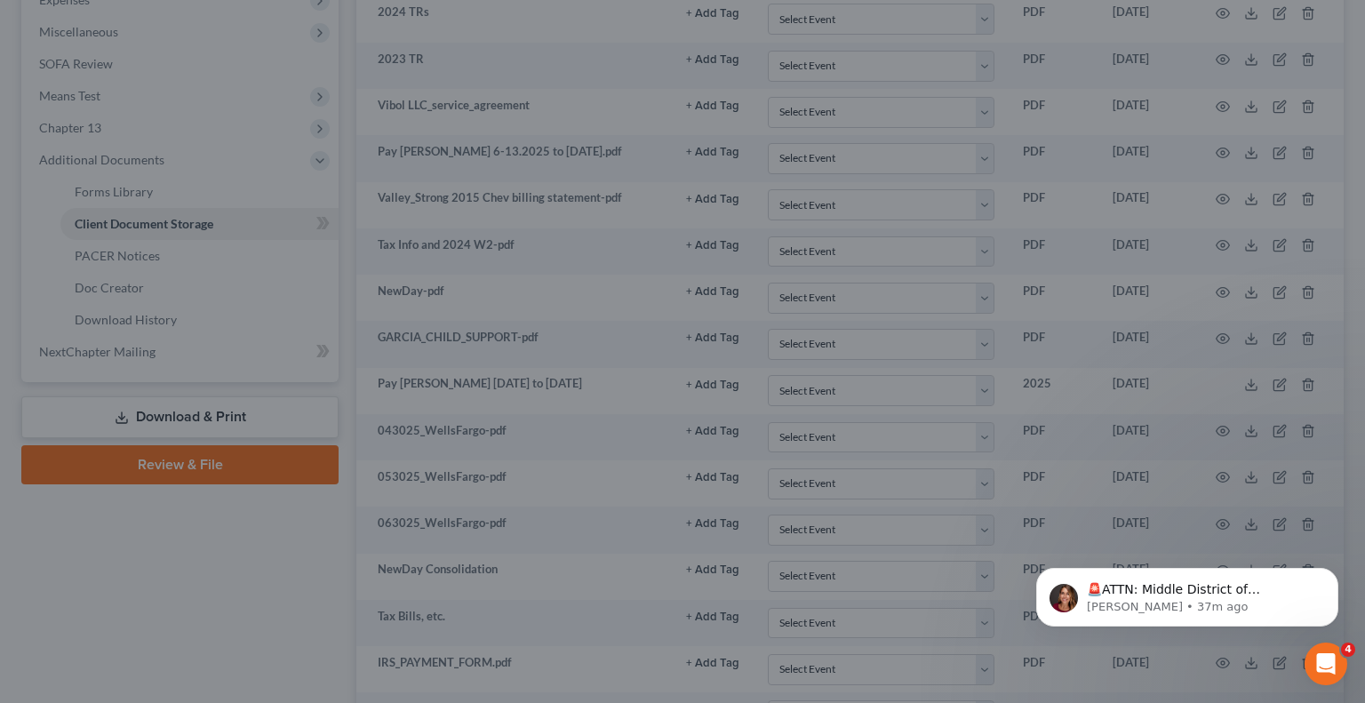
click at [1079, 13] on div "Attachment Preview: Pay [PERSON_NAME] 6-13.2025 to [DATE].pdf [DATE] × <object …" at bounding box center [682, 351] width 1365 height 703
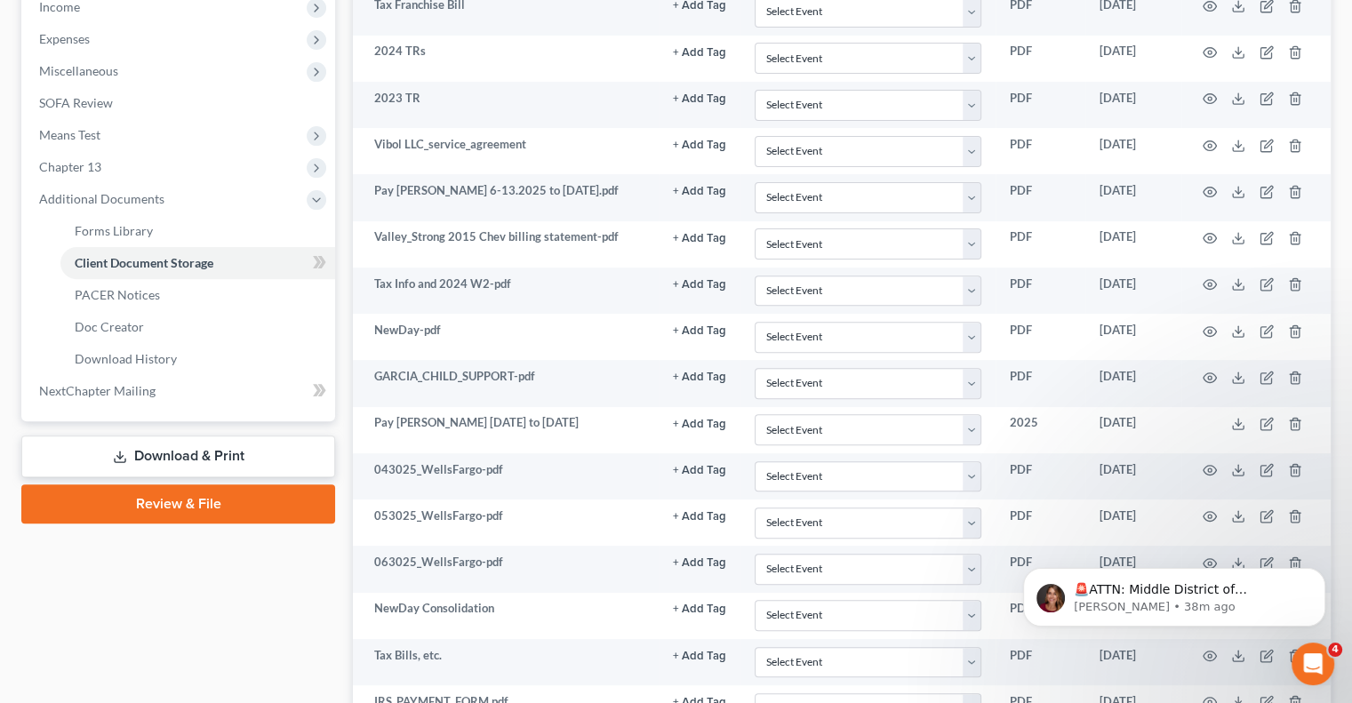
scroll to position [586, 0]
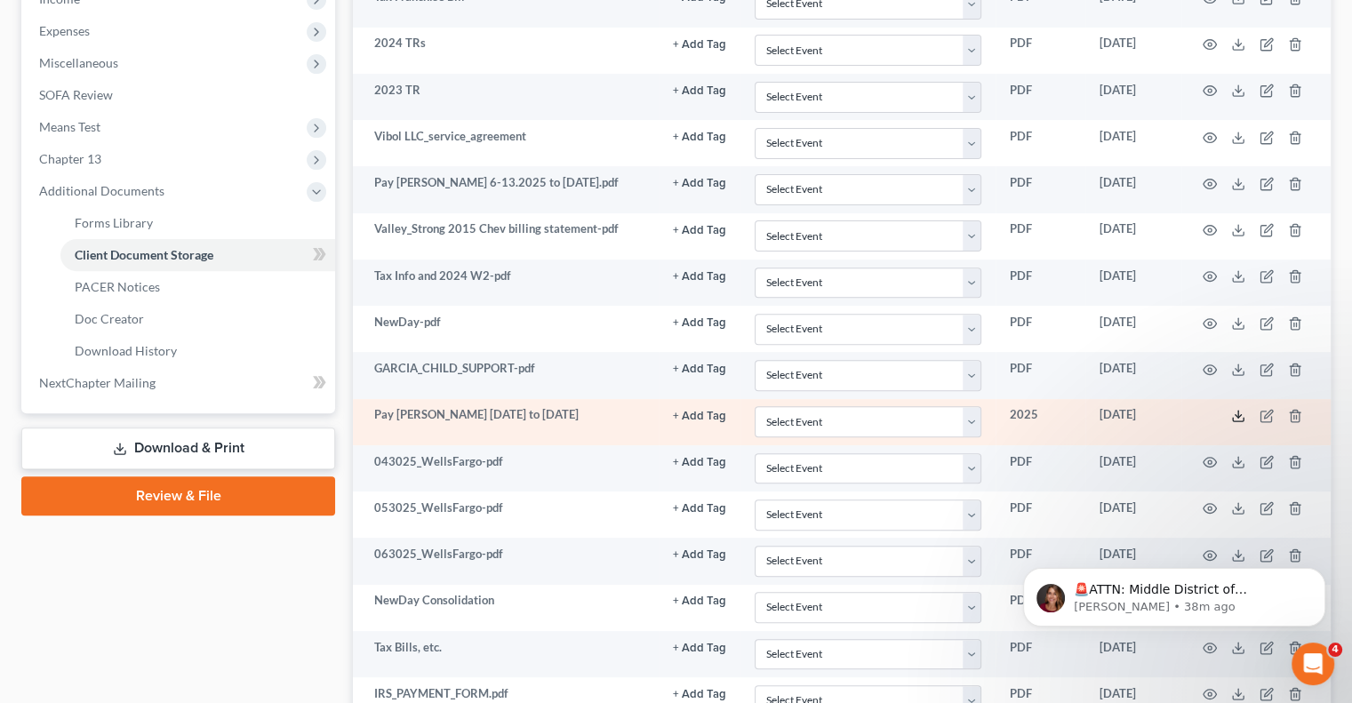
click at [1239, 413] on icon at bounding box center [1238, 416] width 14 height 14
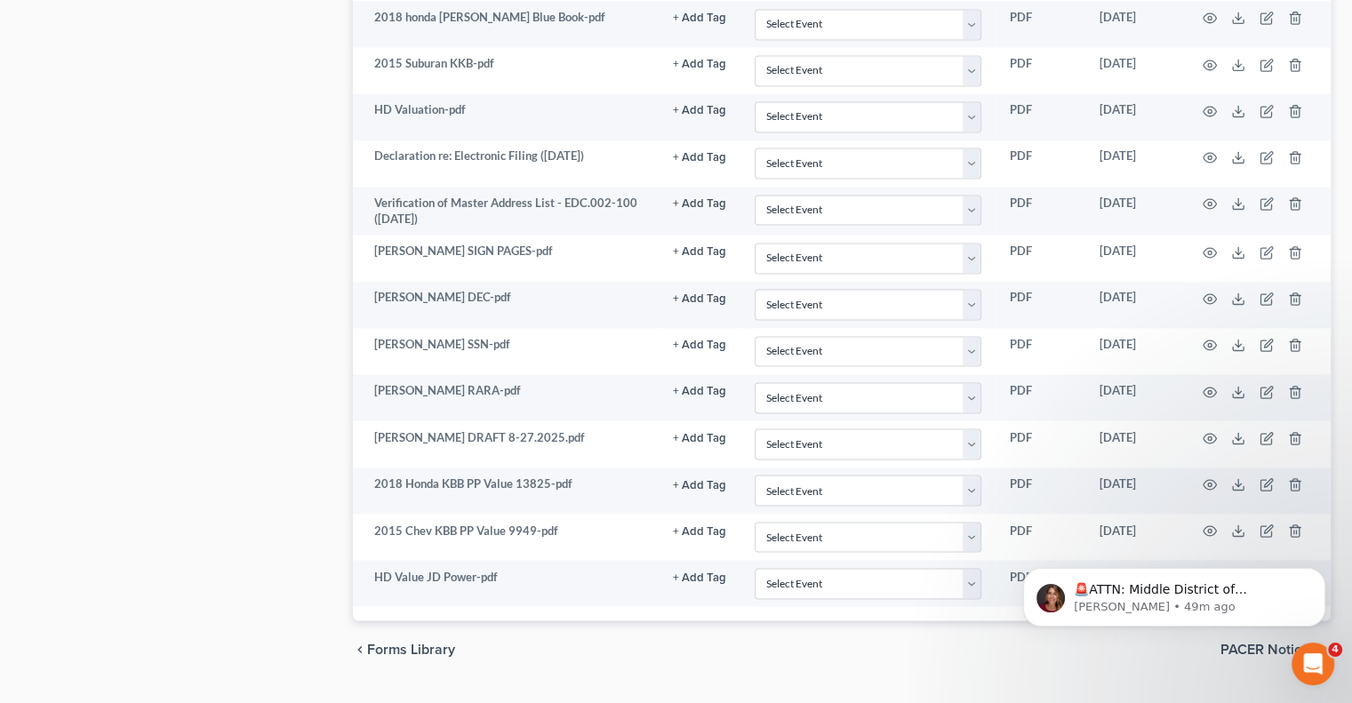
scroll to position [3002, 0]
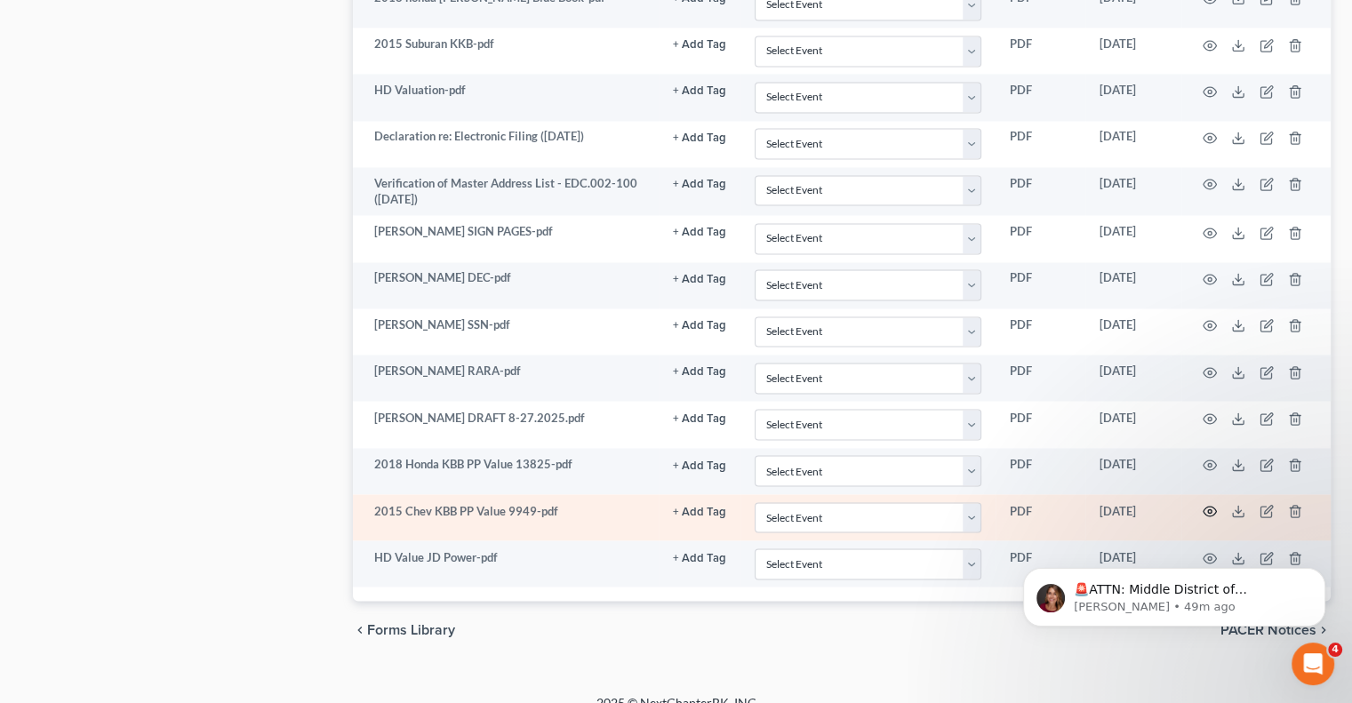
click at [1210, 509] on circle "button" at bounding box center [1210, 511] width 4 height 4
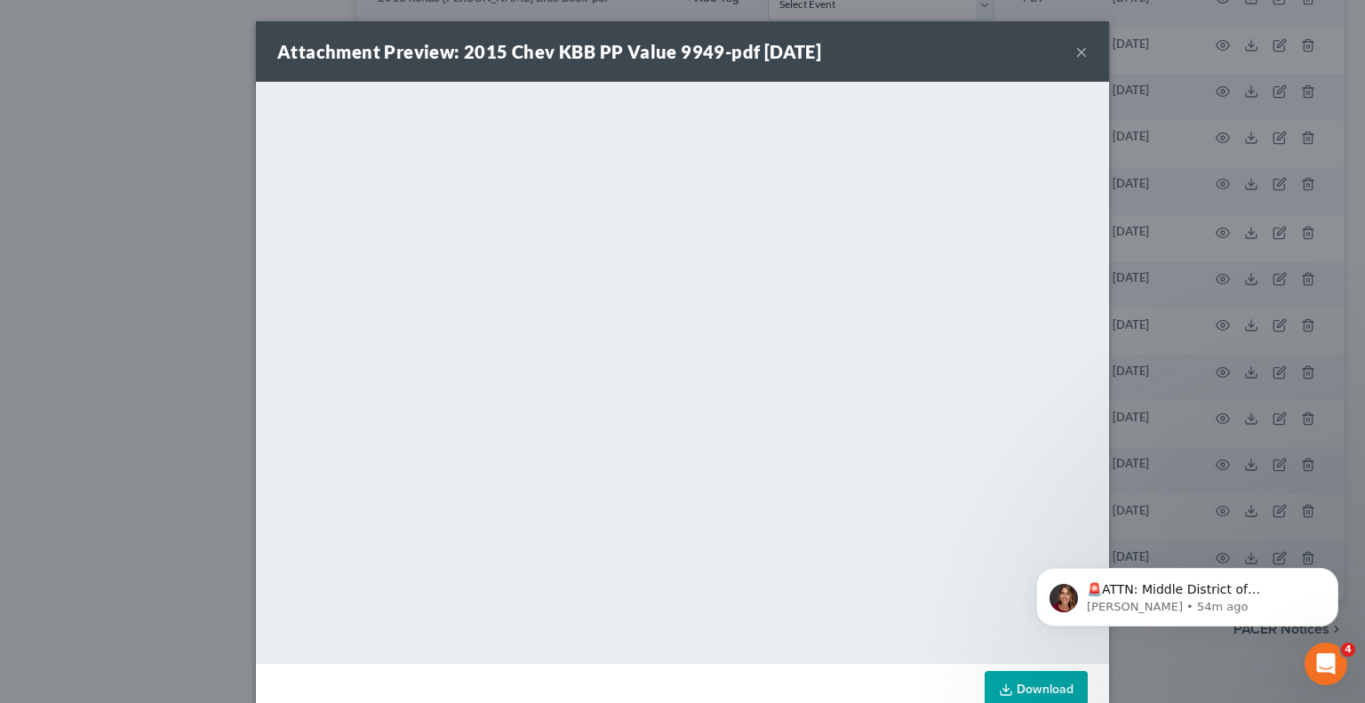
click at [1067, 56] on div "Attachment Preview: 2015 Chev KBB PP Value 9949-pdf [DATE] ×" at bounding box center [682, 51] width 853 height 60
click at [1076, 55] on button "×" at bounding box center [1082, 51] width 12 height 21
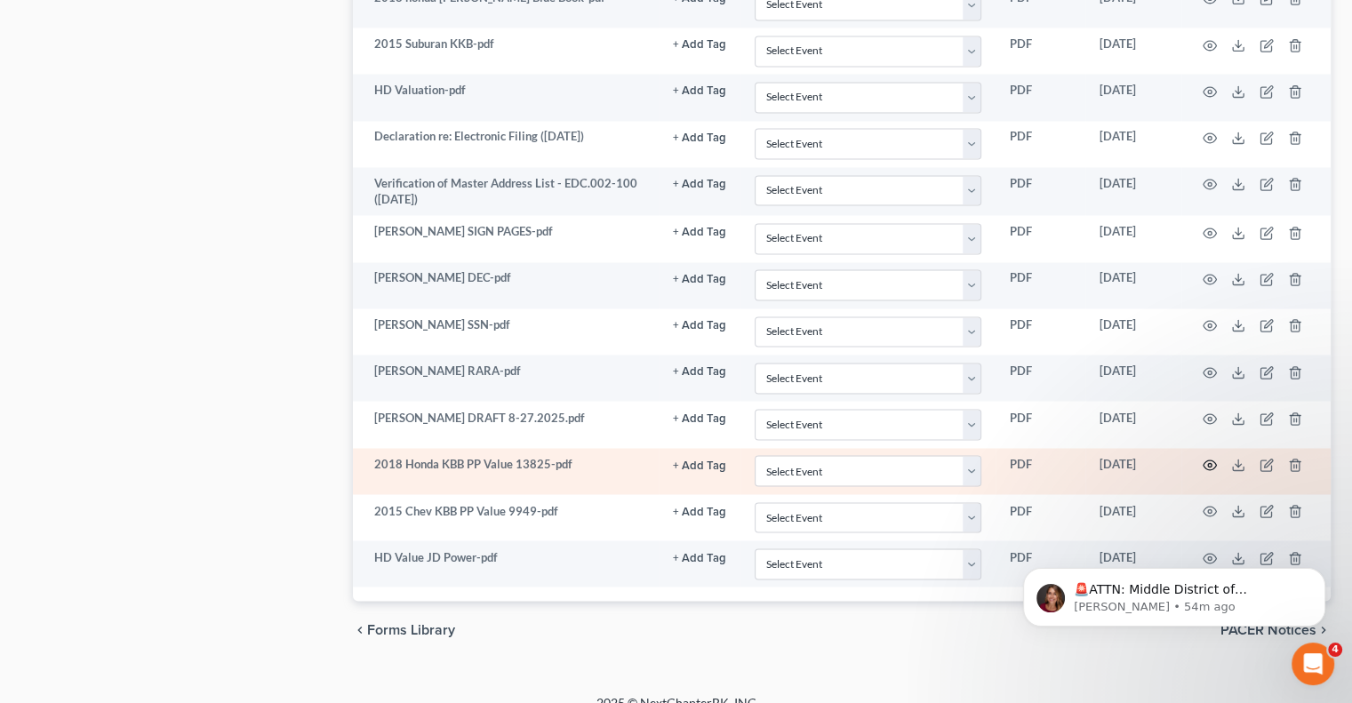
click at [1213, 458] on icon "button" at bounding box center [1210, 465] width 14 height 14
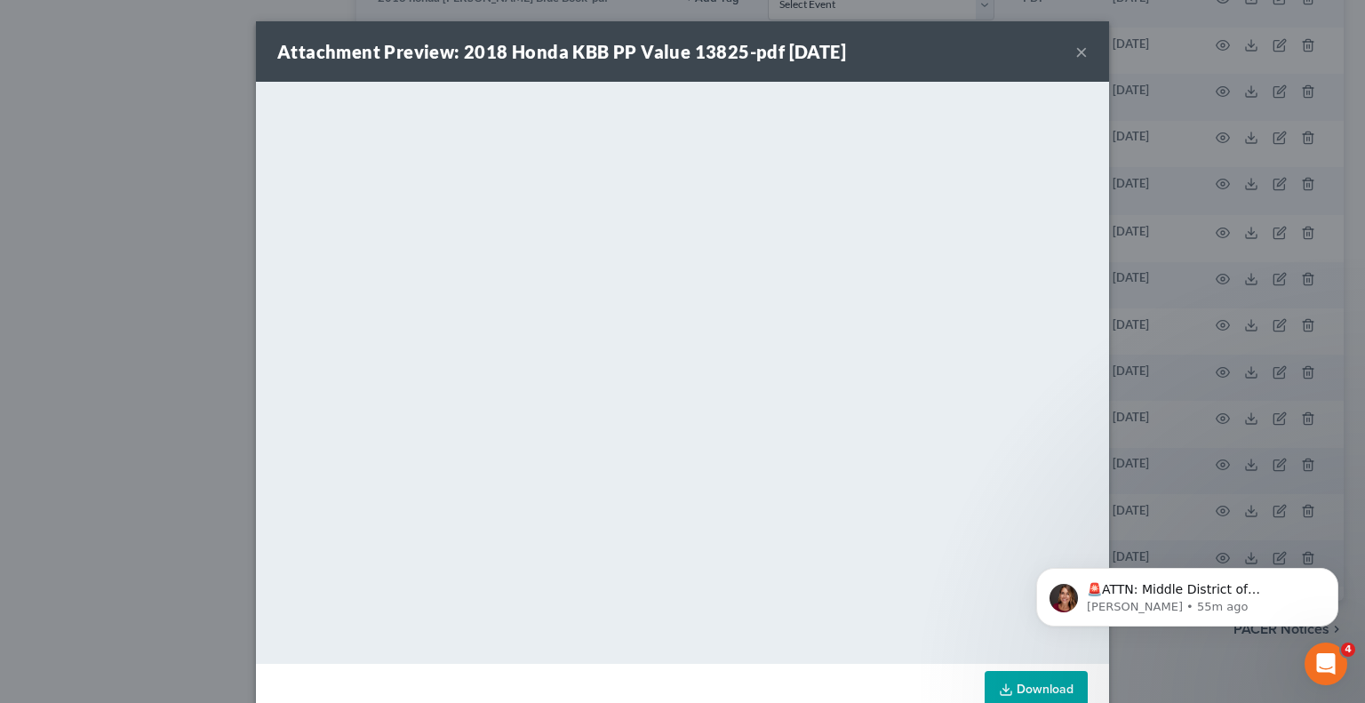
click at [1077, 52] on button "×" at bounding box center [1082, 51] width 12 height 21
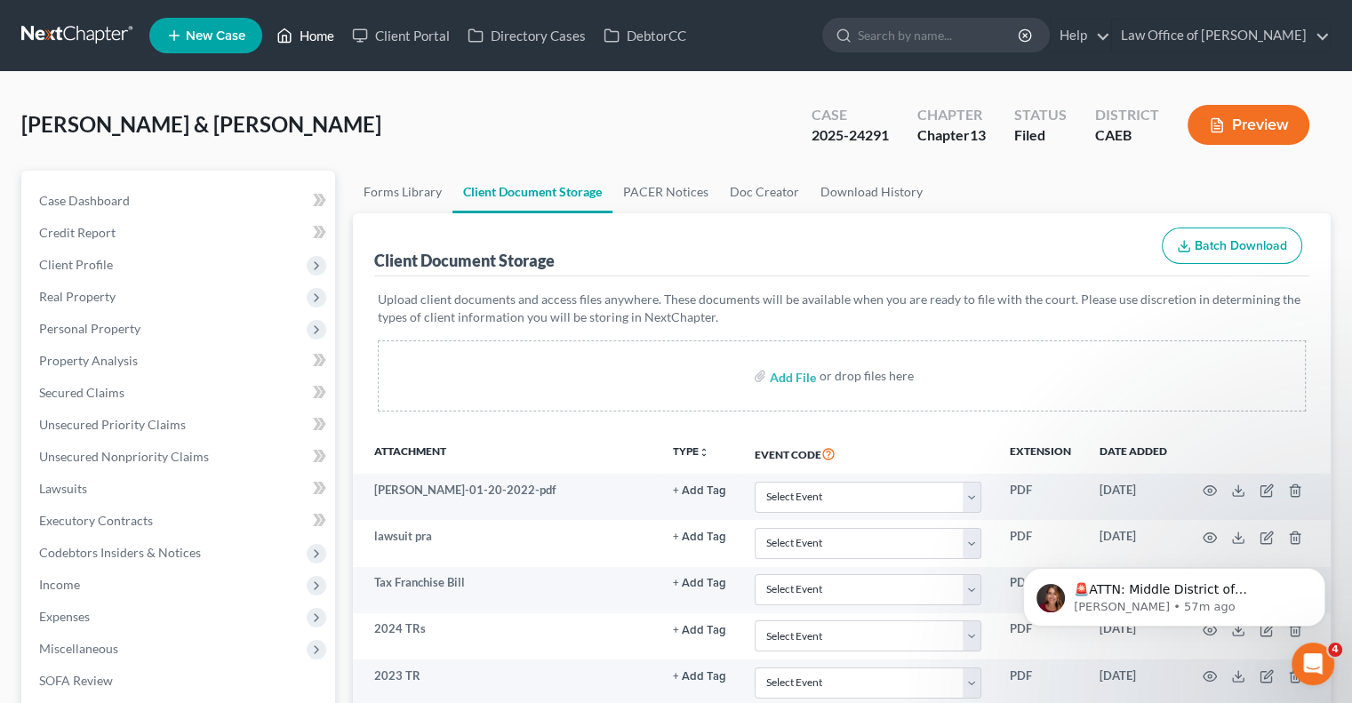
scroll to position [0, 0]
click at [302, 36] on link "Home" at bounding box center [306, 36] width 76 height 32
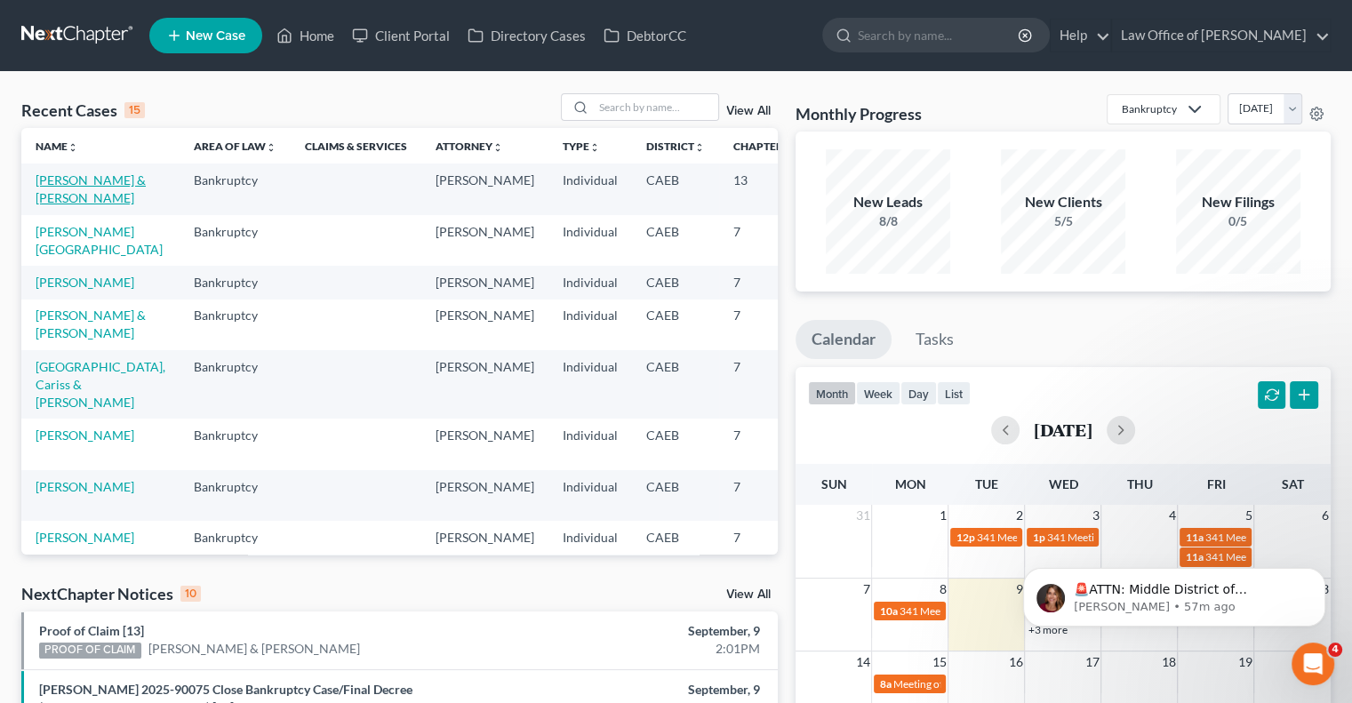
click at [54, 205] on link "[PERSON_NAME] & [PERSON_NAME]" at bounding box center [91, 188] width 110 height 33
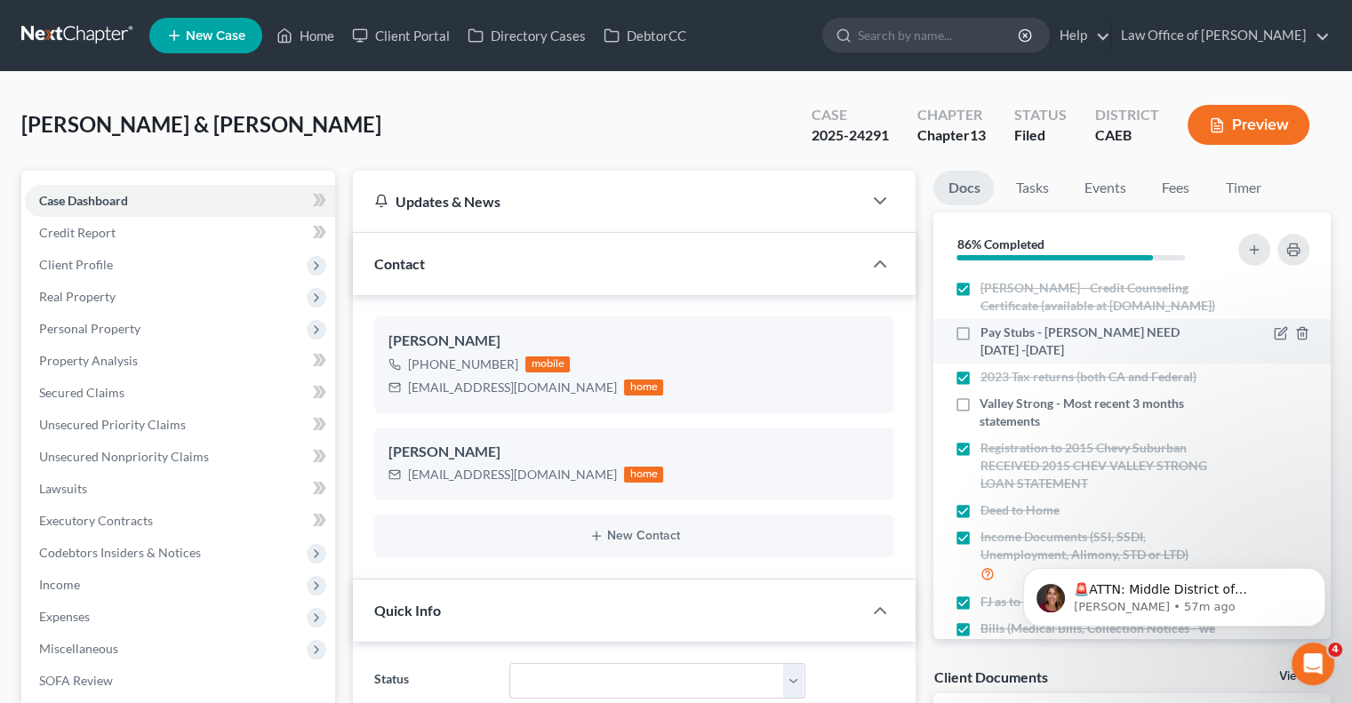
scroll to position [2758, 0]
click at [1170, 192] on link "Fees" at bounding box center [1175, 188] width 57 height 35
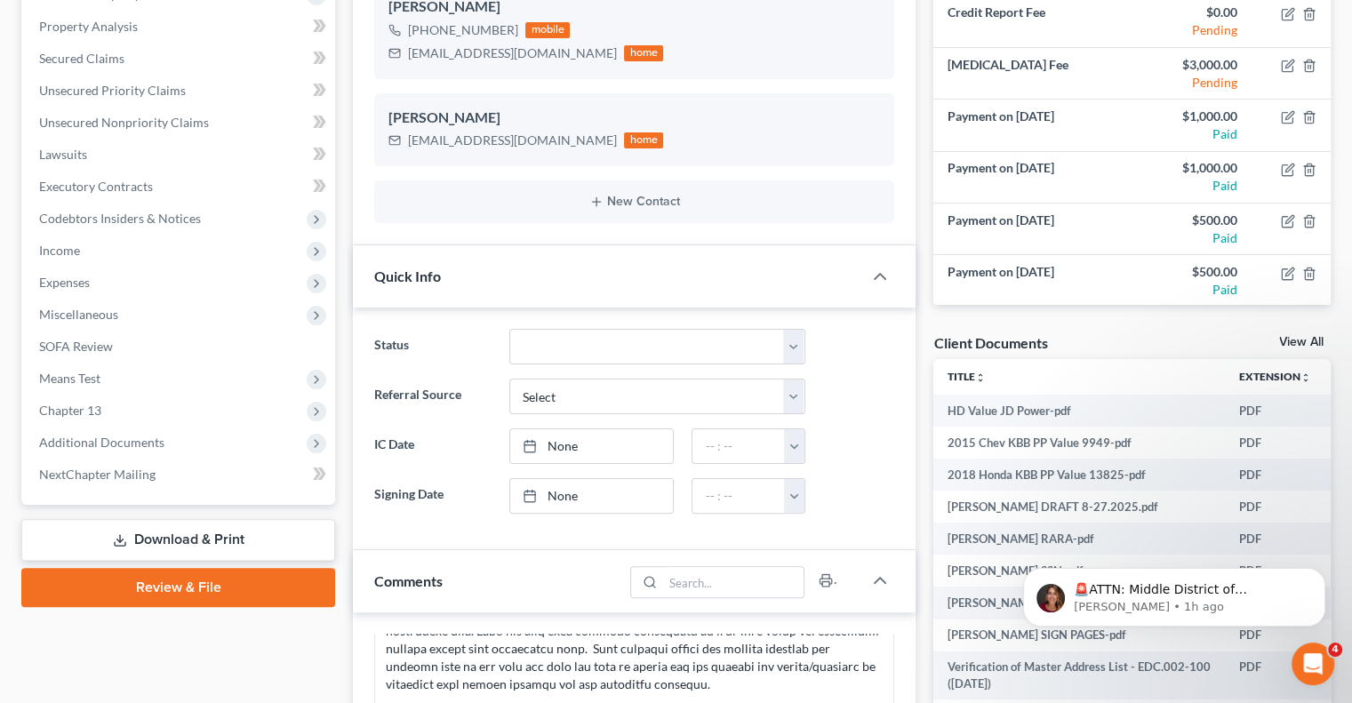
scroll to position [336, 0]
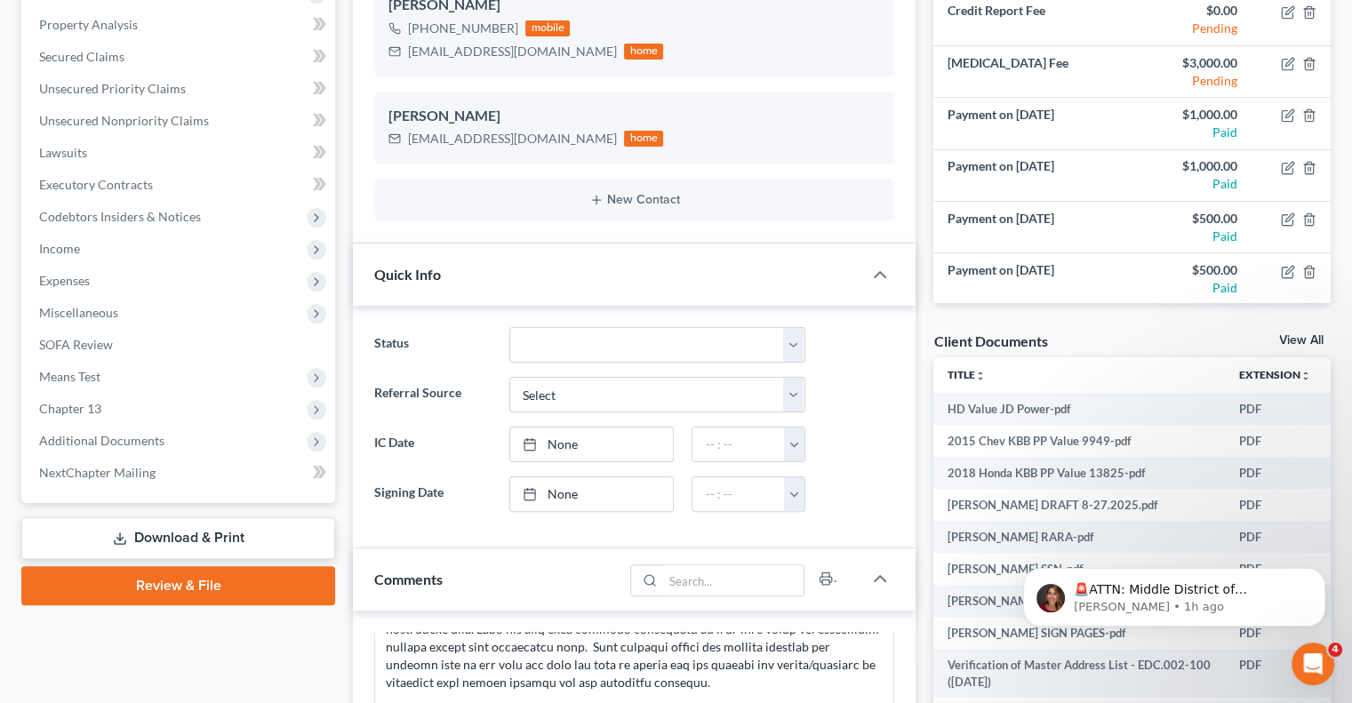
click at [1286, 338] on link "View All" at bounding box center [1301, 340] width 44 height 12
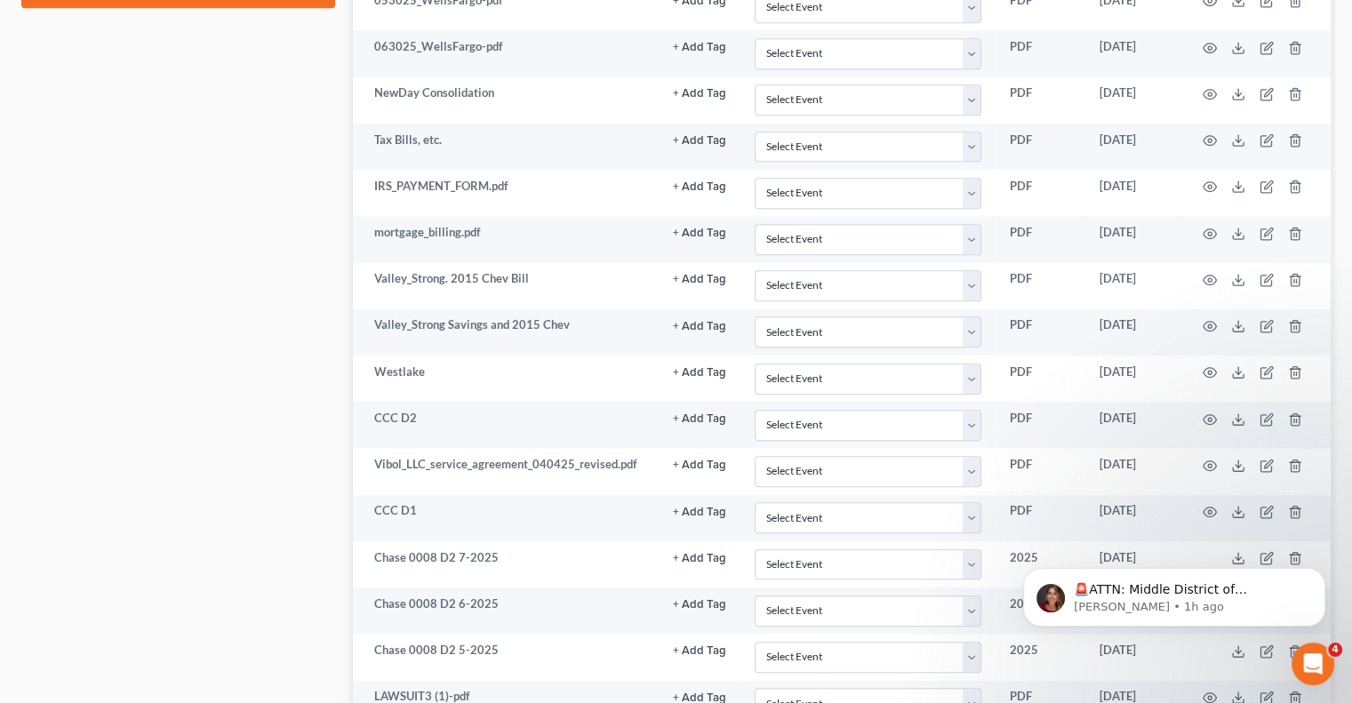
scroll to position [1165, 0]
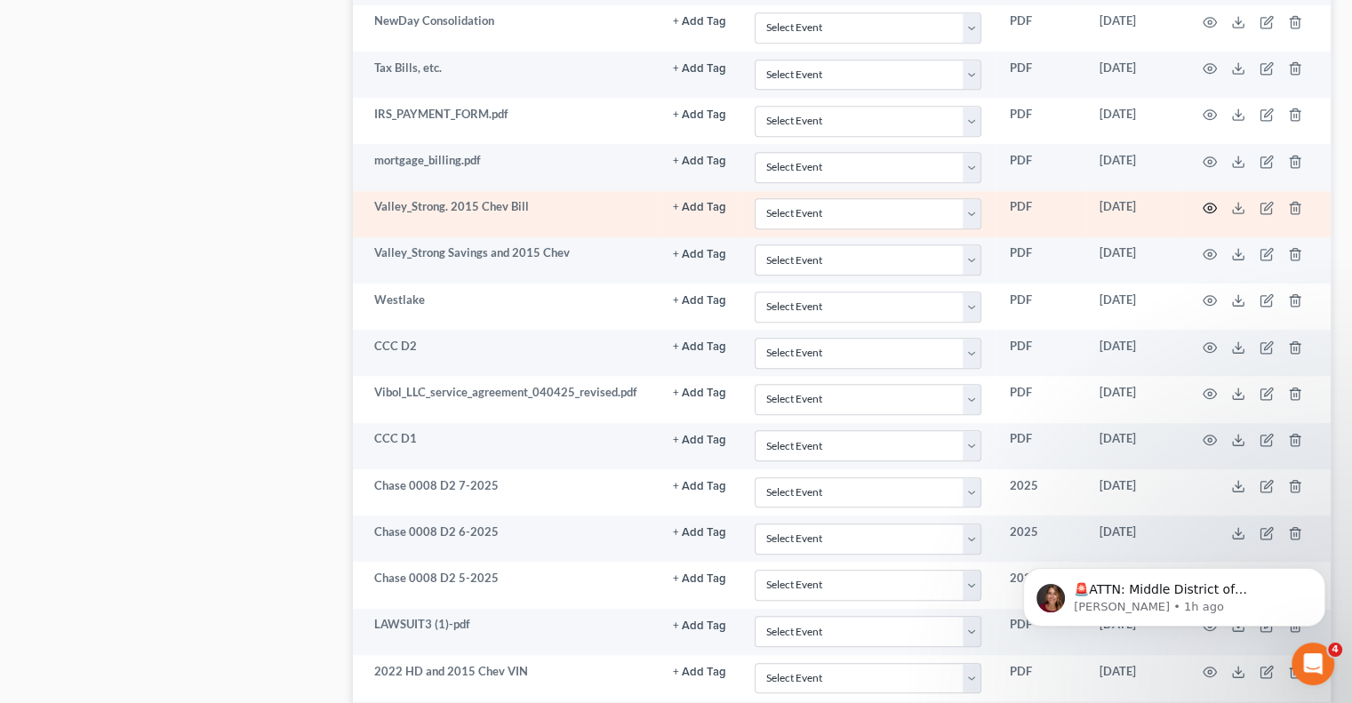
click at [1206, 201] on icon "button" at bounding box center [1210, 208] width 14 height 14
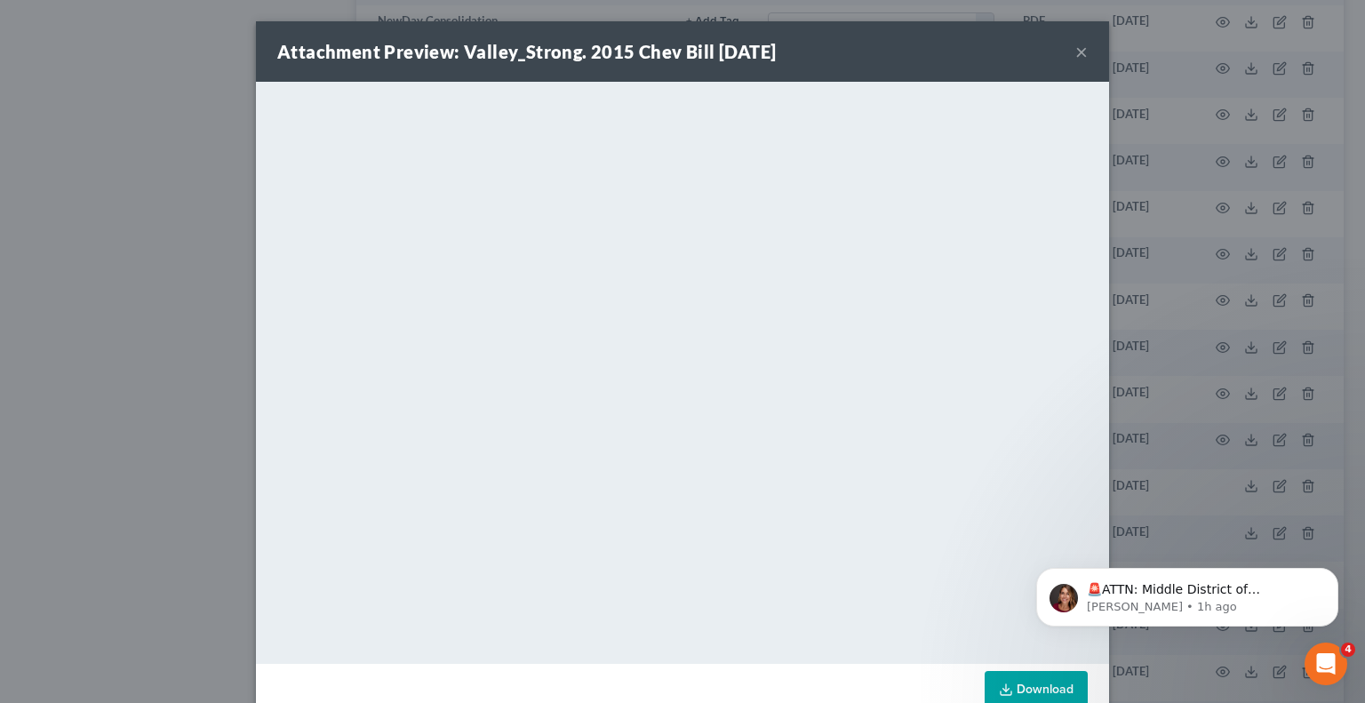
click at [1076, 54] on button "×" at bounding box center [1082, 51] width 12 height 21
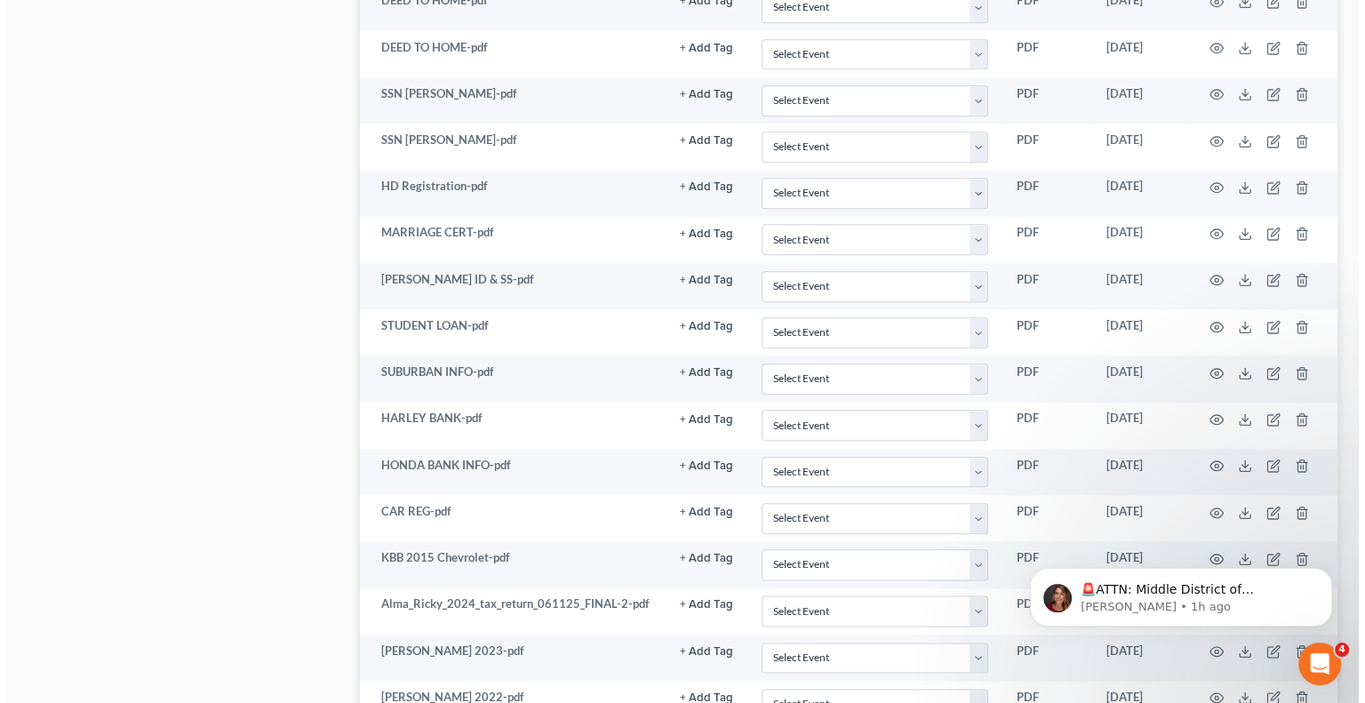
scroll to position [1976, 0]
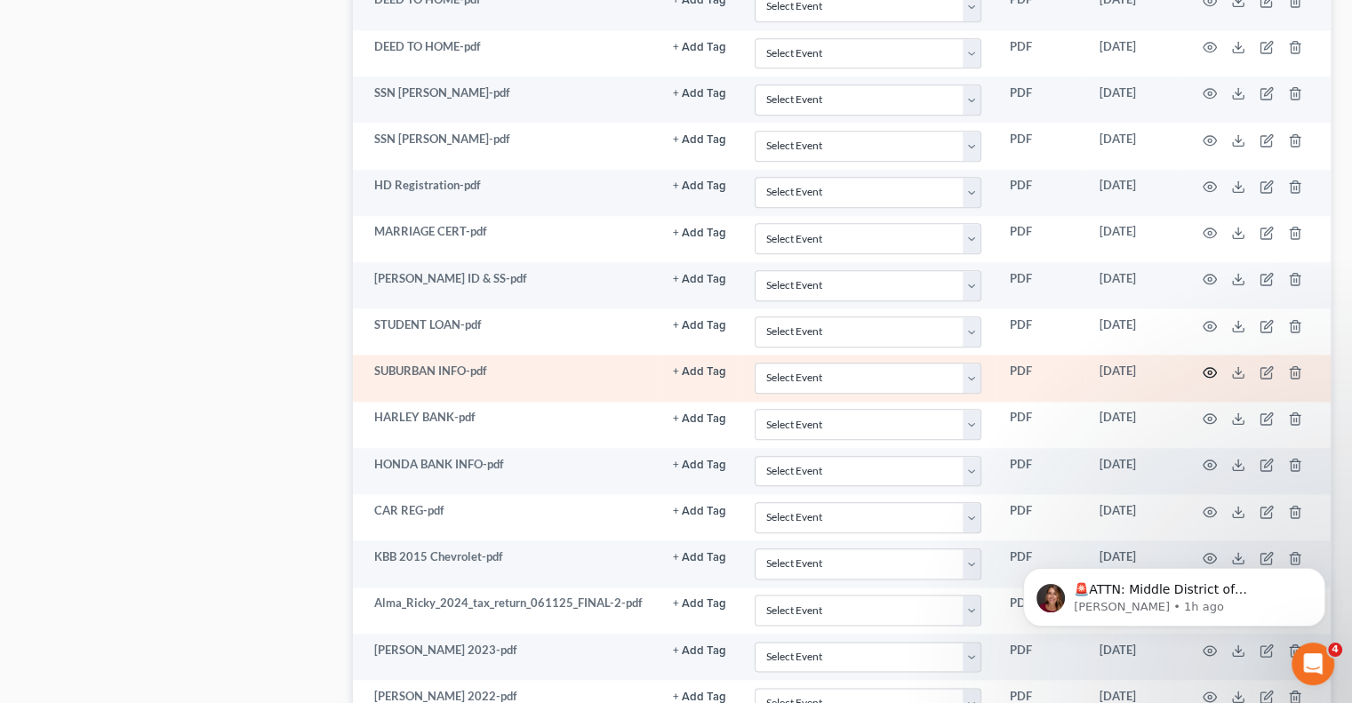
click at [1213, 365] on icon "button" at bounding box center [1210, 372] width 14 height 14
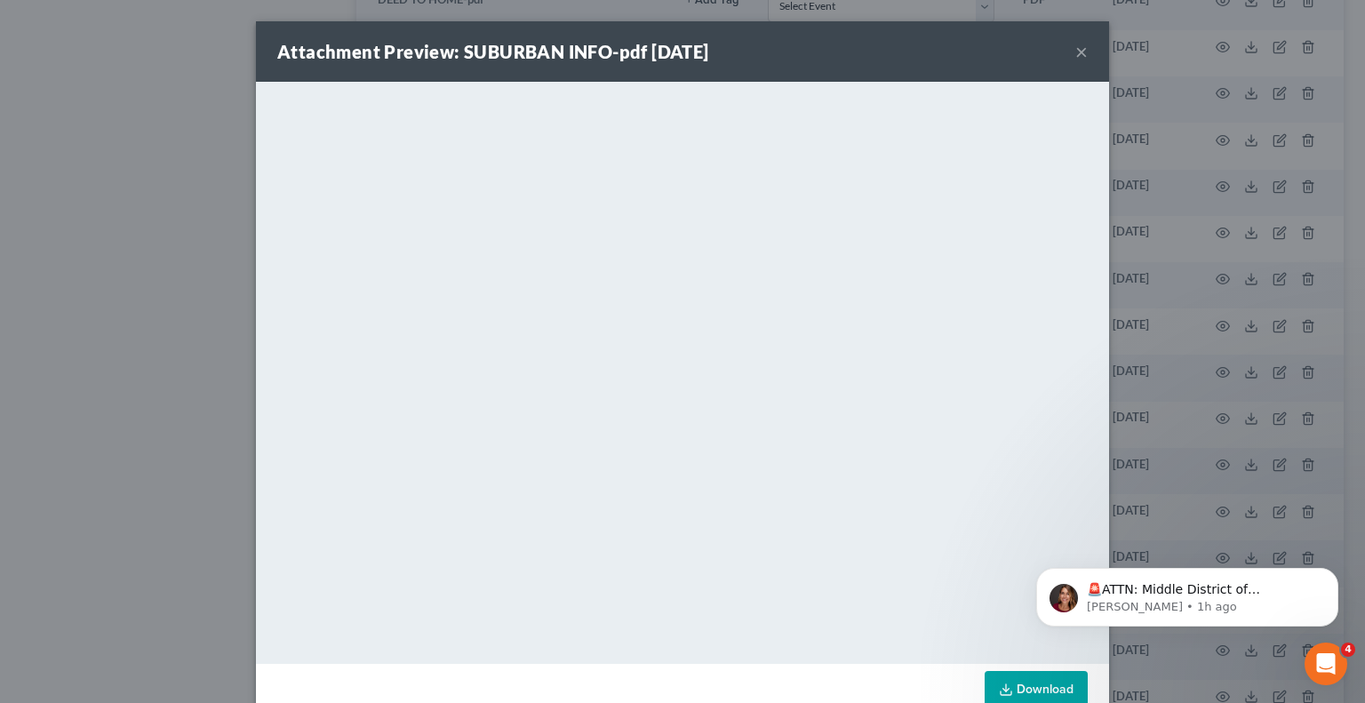
click at [1076, 49] on button "×" at bounding box center [1082, 51] width 12 height 21
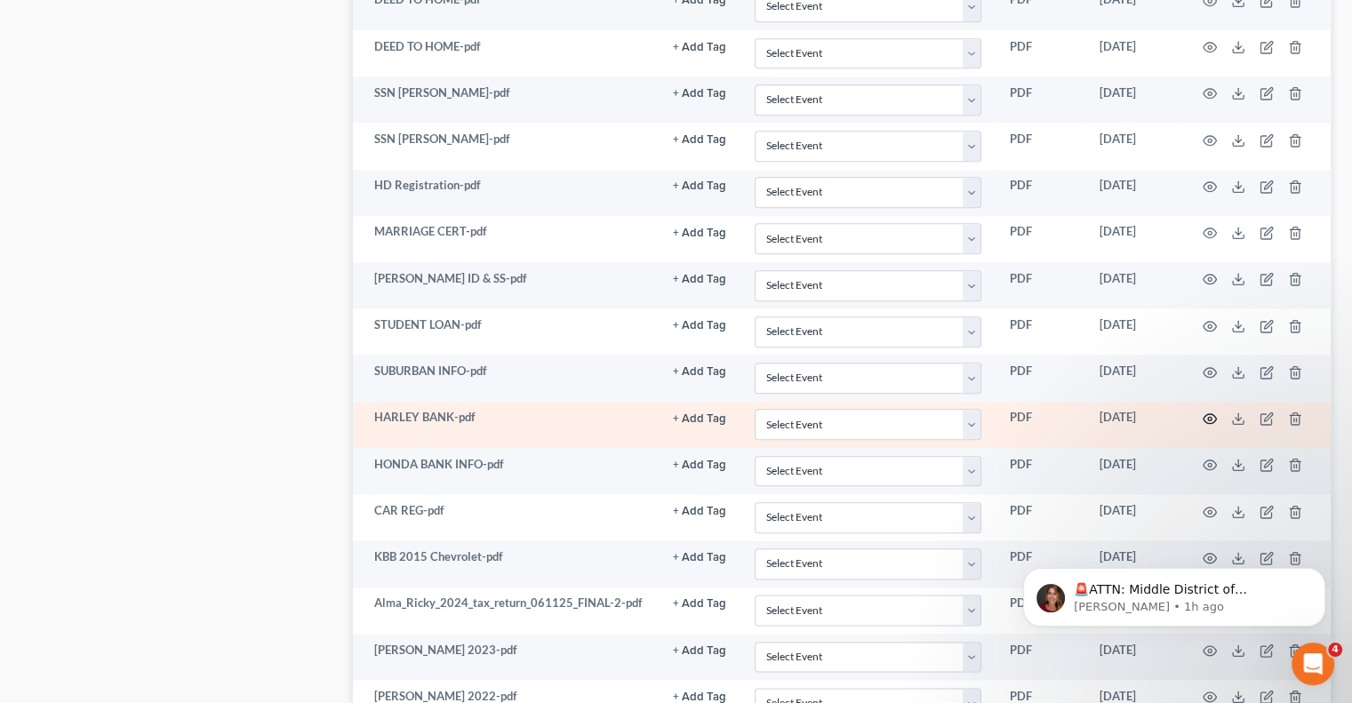
click at [1205, 414] on icon "button" at bounding box center [1210, 419] width 13 height 10
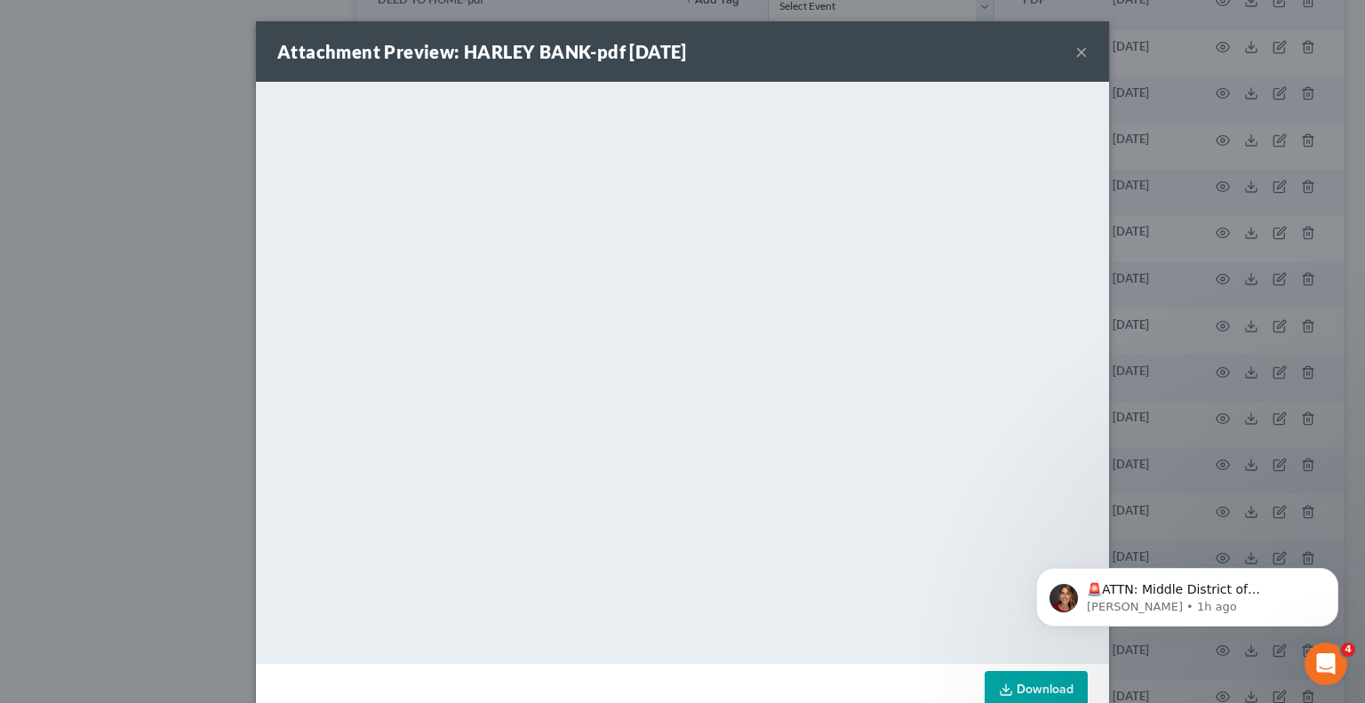
scroll to position [40, 0]
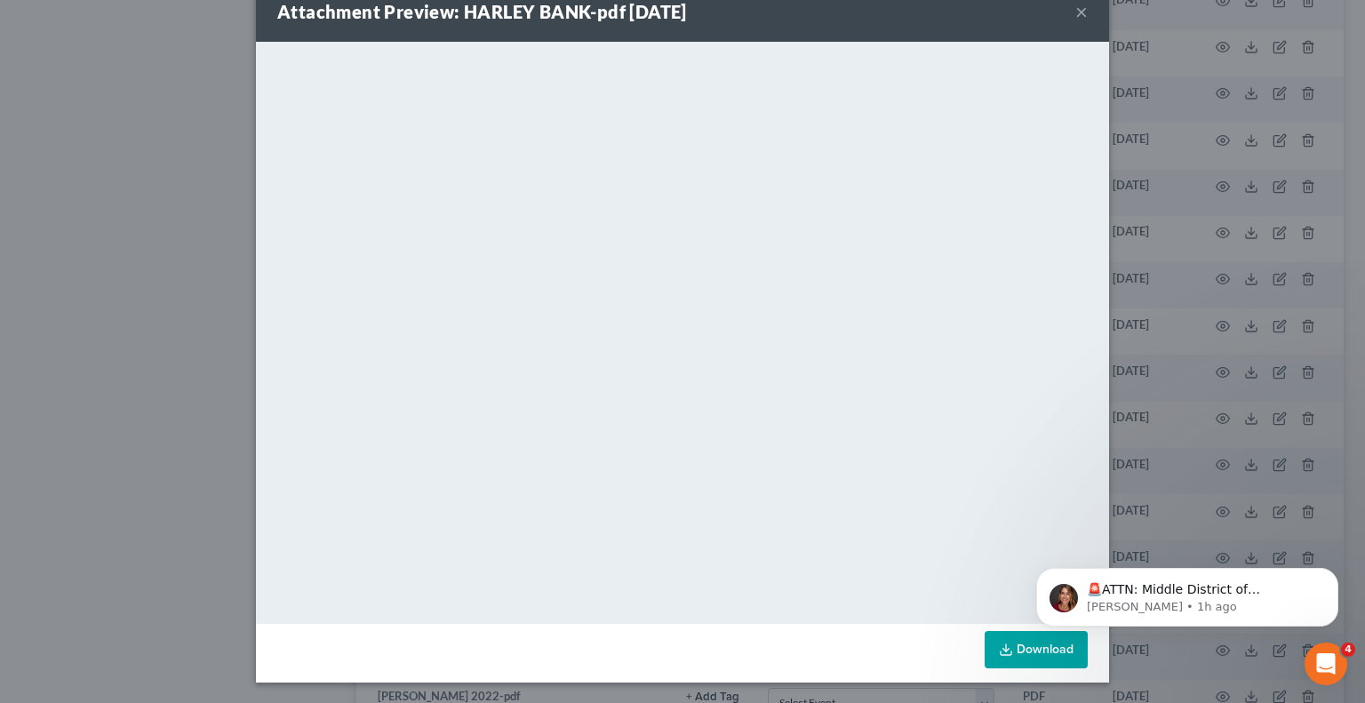
click at [1076, 17] on button "×" at bounding box center [1082, 11] width 12 height 21
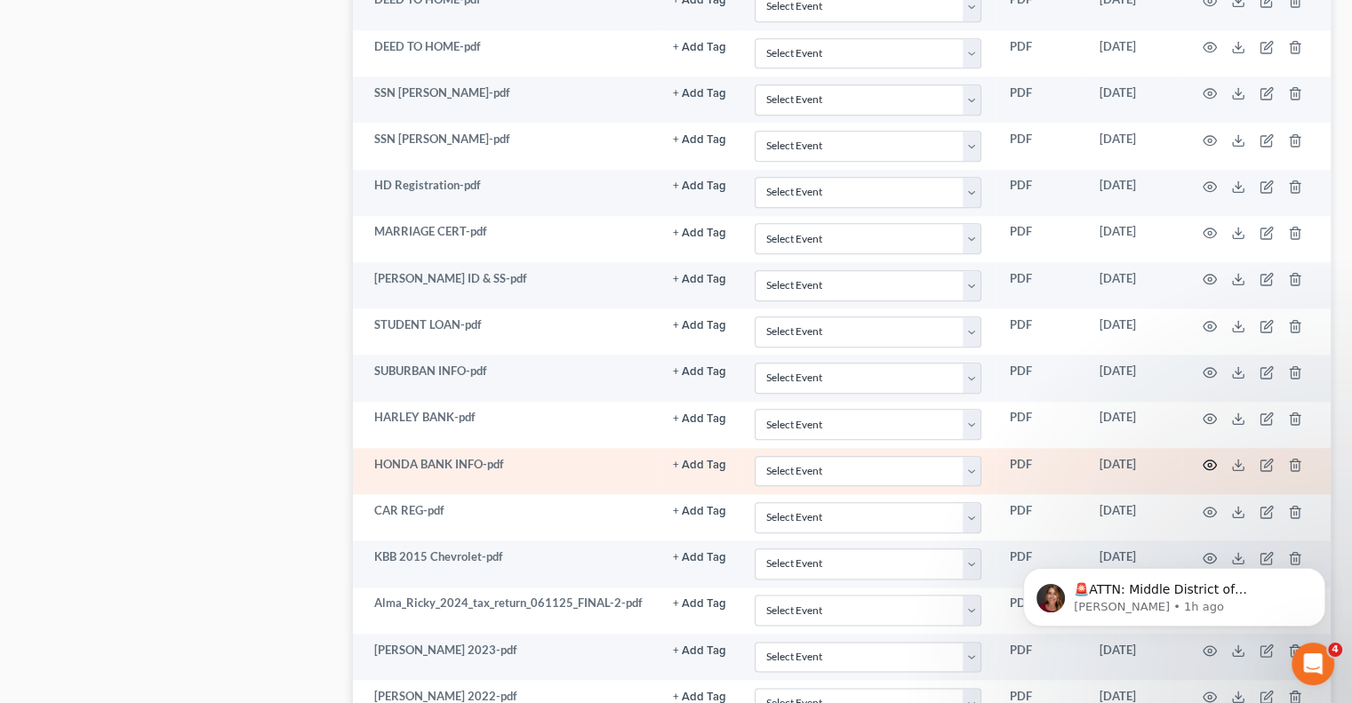
click at [1210, 463] on circle "button" at bounding box center [1210, 465] width 4 height 4
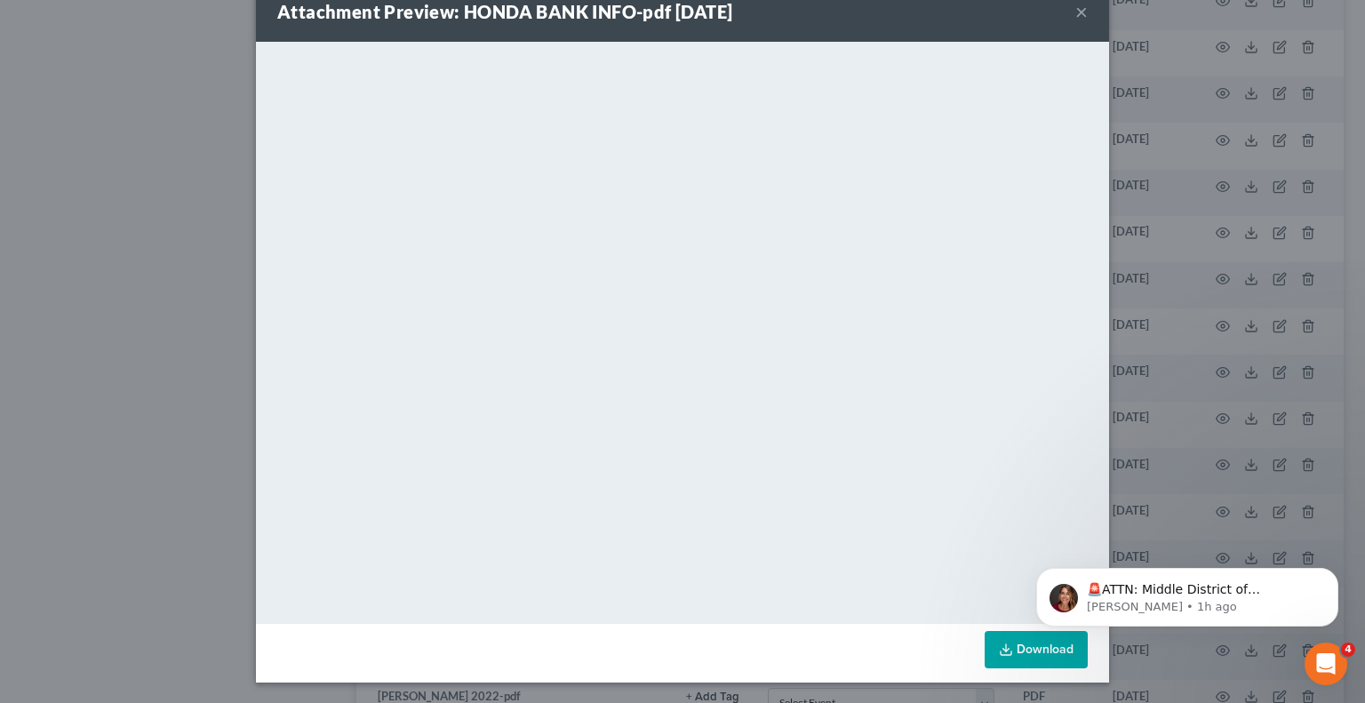
click at [1076, 9] on button "×" at bounding box center [1082, 11] width 12 height 21
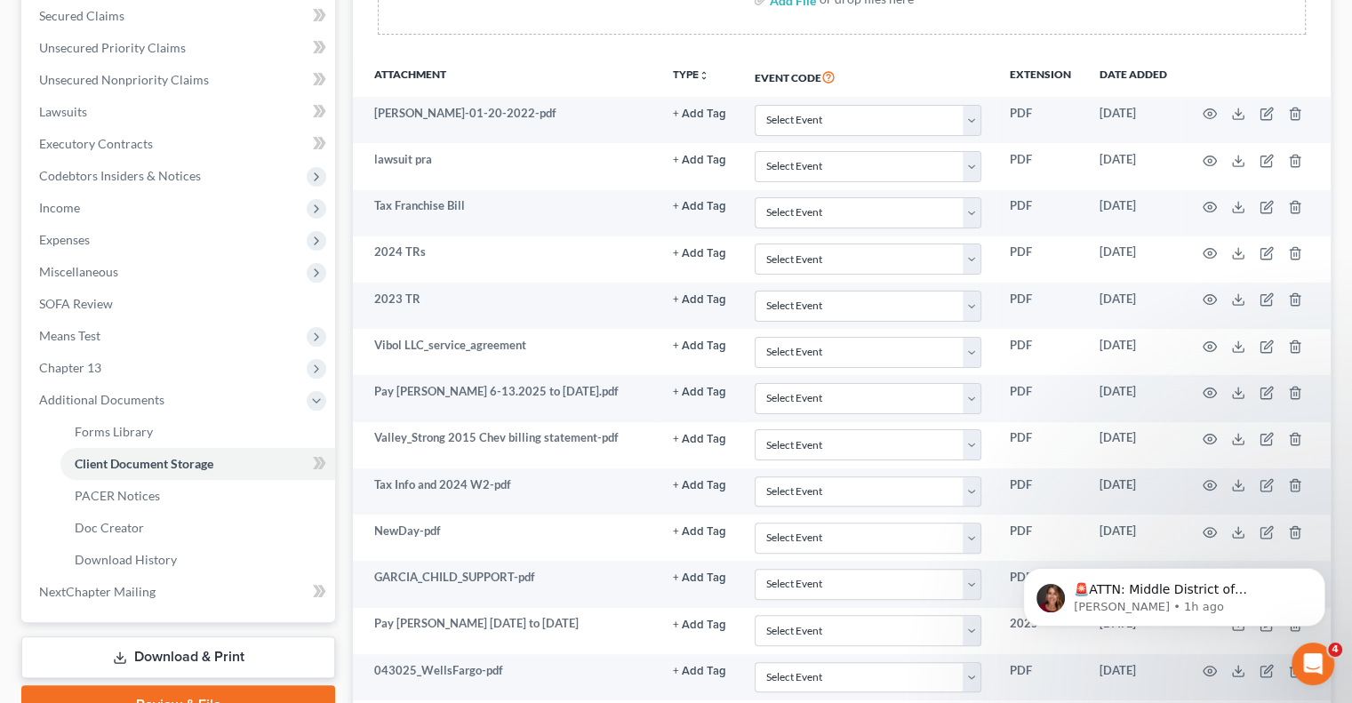
scroll to position [373, 0]
